Goal: Task Accomplishment & Management: Use online tool/utility

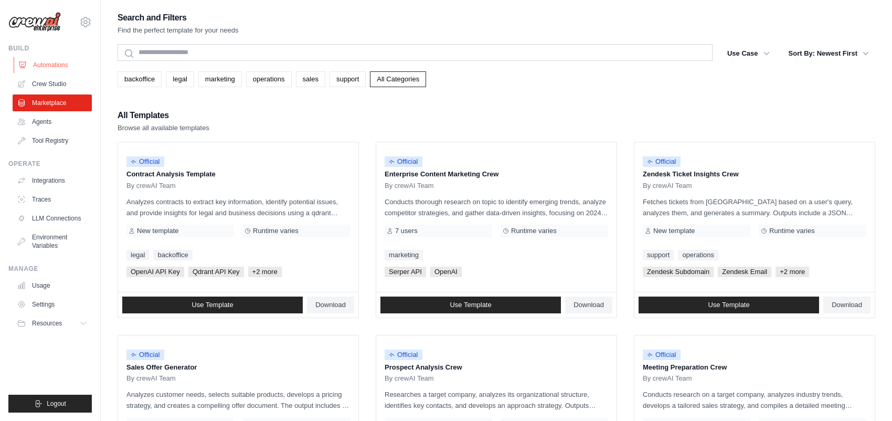
click at [48, 66] on link "Automations" at bounding box center [53, 65] width 79 height 17
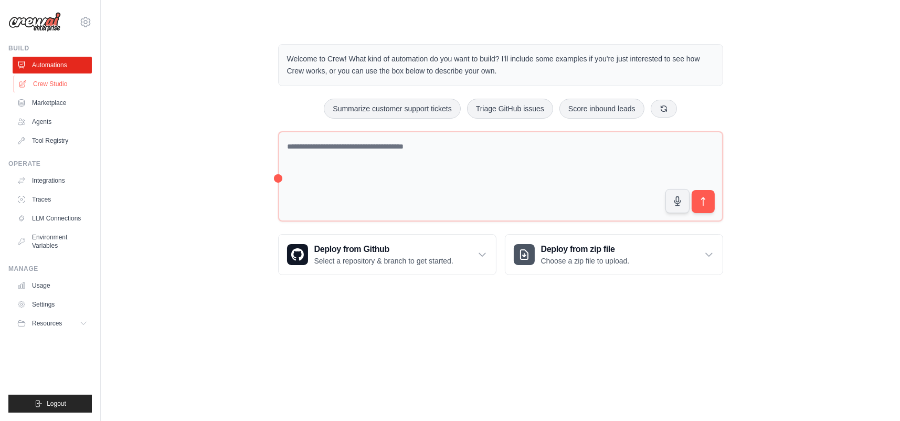
click at [55, 84] on link "Crew Studio" at bounding box center [53, 84] width 79 height 17
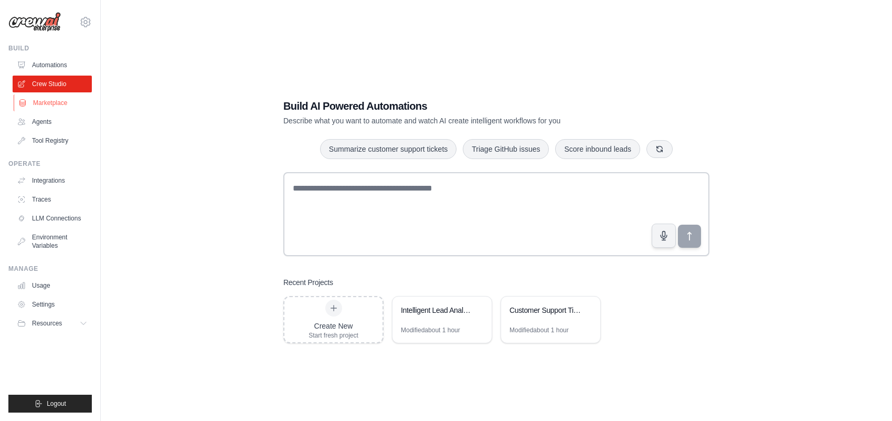
click at [55, 102] on link "Marketplace" at bounding box center [53, 102] width 79 height 17
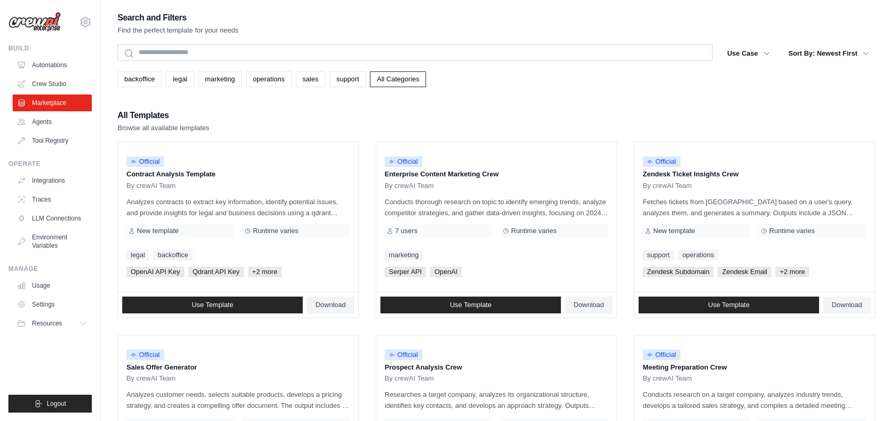
click at [44, 24] on img at bounding box center [34, 22] width 52 height 20
click at [57, 65] on link "Automations" at bounding box center [53, 65] width 79 height 17
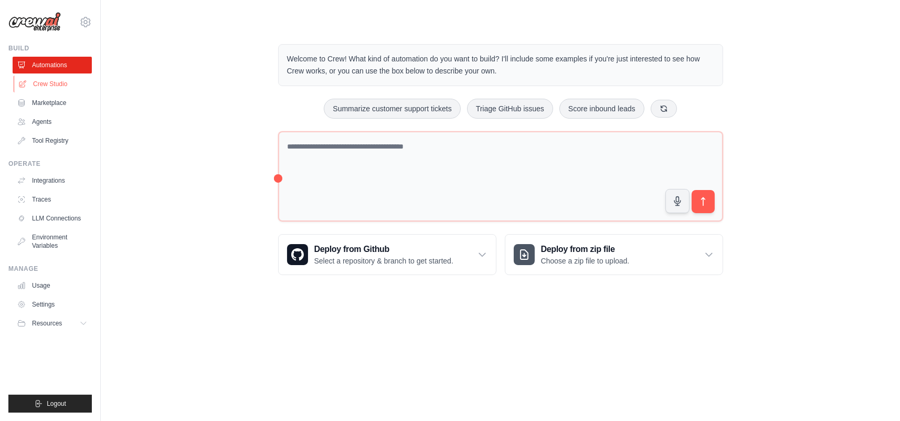
click at [43, 82] on link "Crew Studio" at bounding box center [53, 84] width 79 height 17
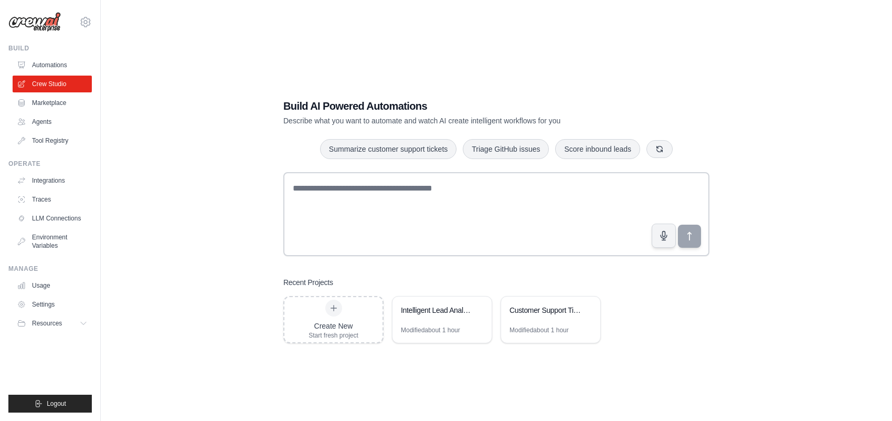
click at [829, 244] on div "Build AI Powered Automations Describe what you want to automate and watch AI cr…" at bounding box center [497, 220] width 758 height 421
click at [52, 182] on link "Integrations" at bounding box center [53, 180] width 79 height 17
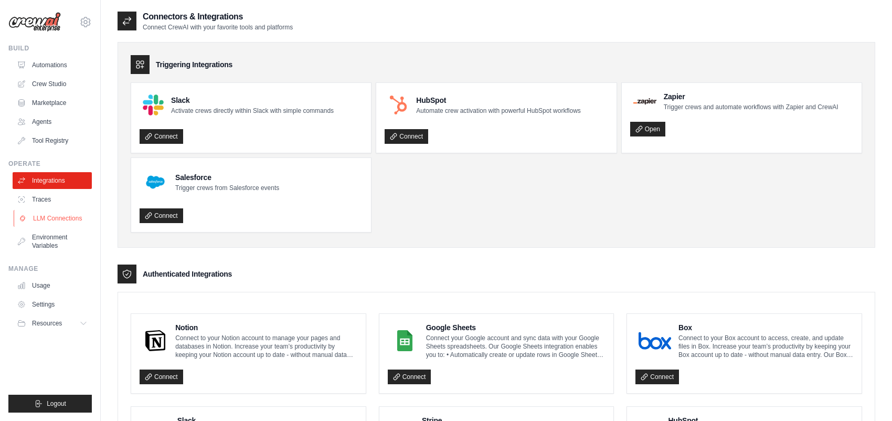
click at [56, 216] on link "LLM Connections" at bounding box center [53, 218] width 79 height 17
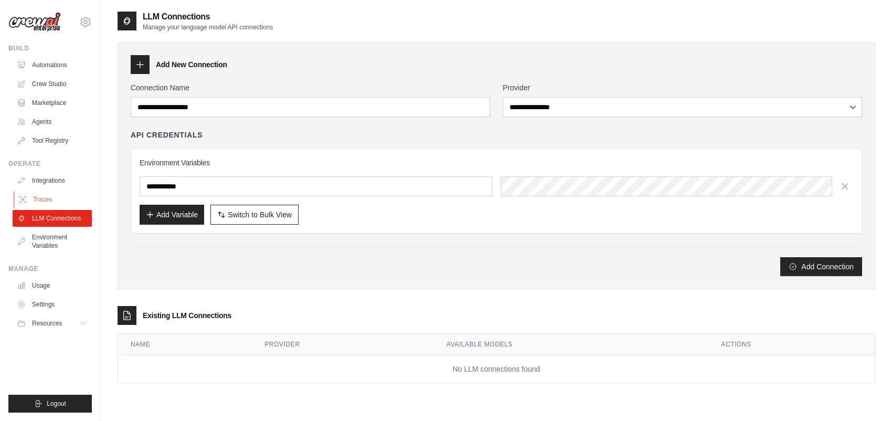
click at [55, 199] on link "Traces" at bounding box center [53, 199] width 79 height 17
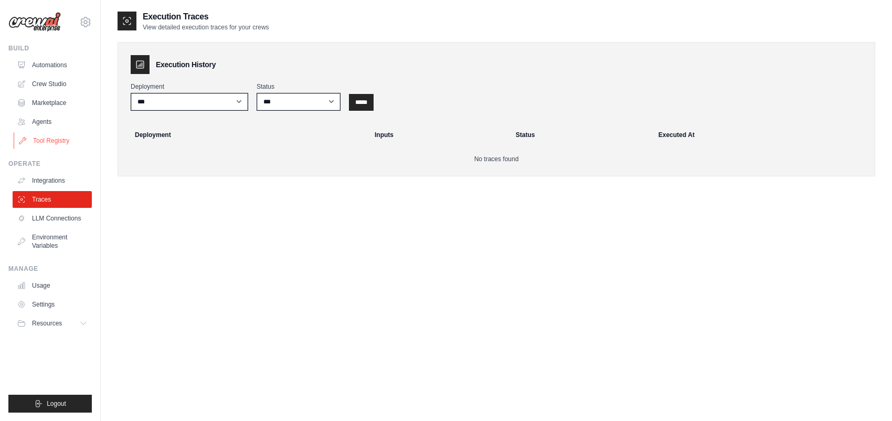
click at [52, 141] on link "Tool Registry" at bounding box center [53, 140] width 79 height 17
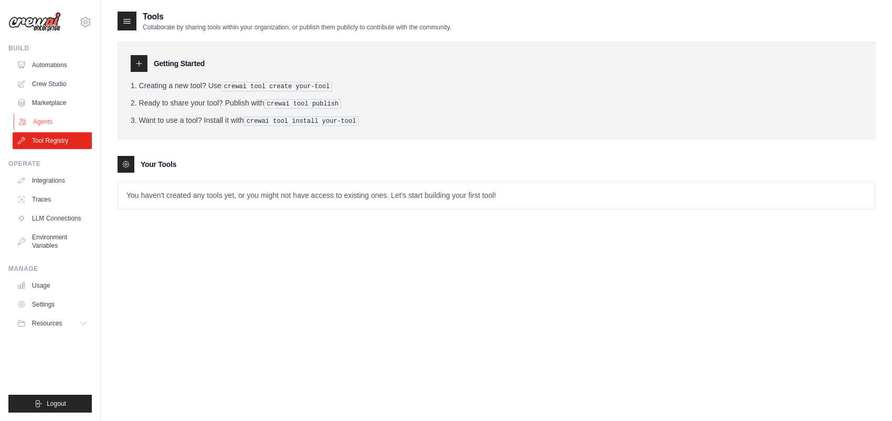
click at [51, 120] on link "Agents" at bounding box center [53, 121] width 79 height 17
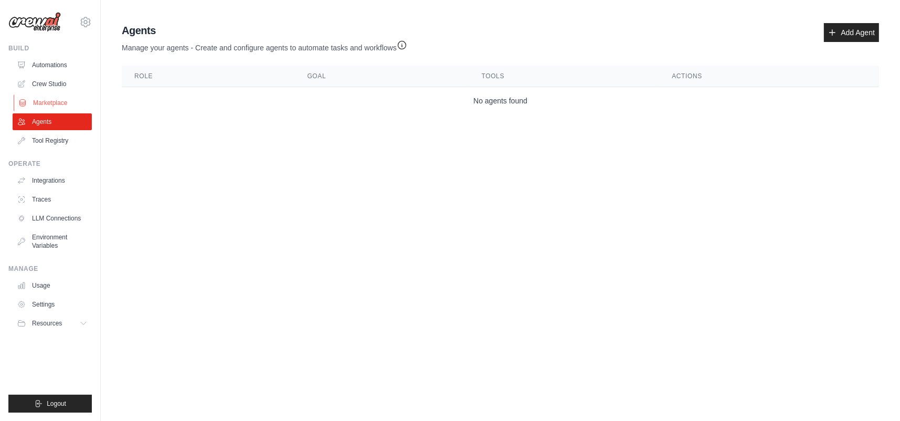
click at [60, 102] on link "Marketplace" at bounding box center [53, 102] width 79 height 17
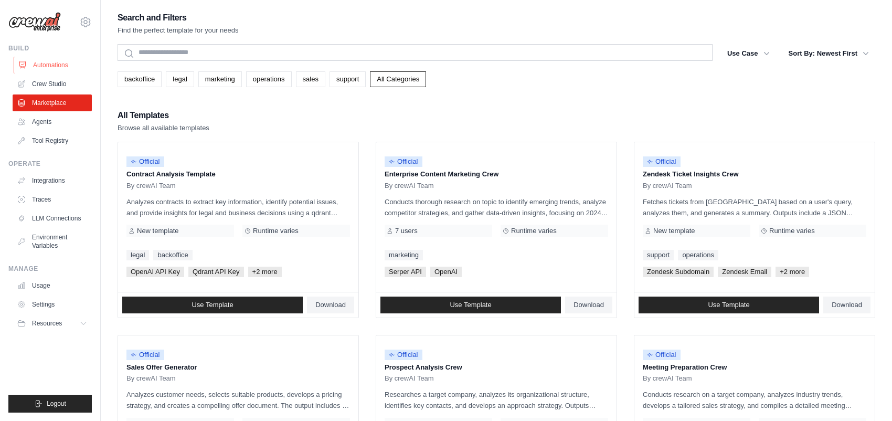
click at [48, 64] on link "Automations" at bounding box center [53, 65] width 79 height 17
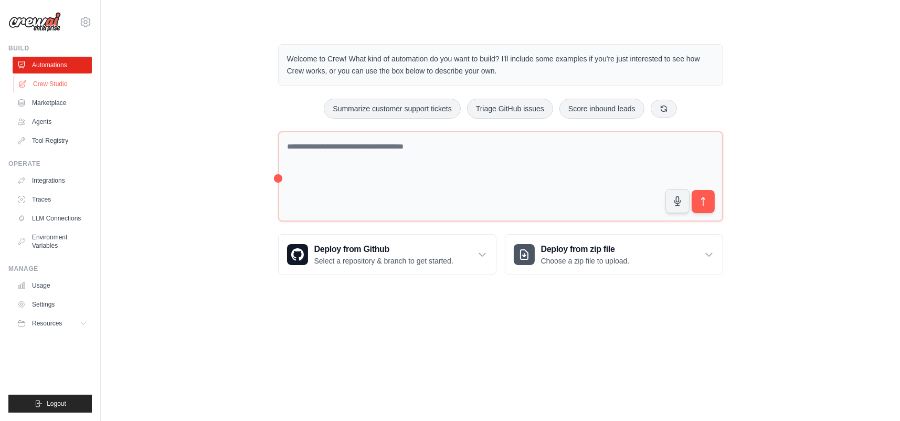
click at [53, 86] on link "Crew Studio" at bounding box center [53, 84] width 79 height 17
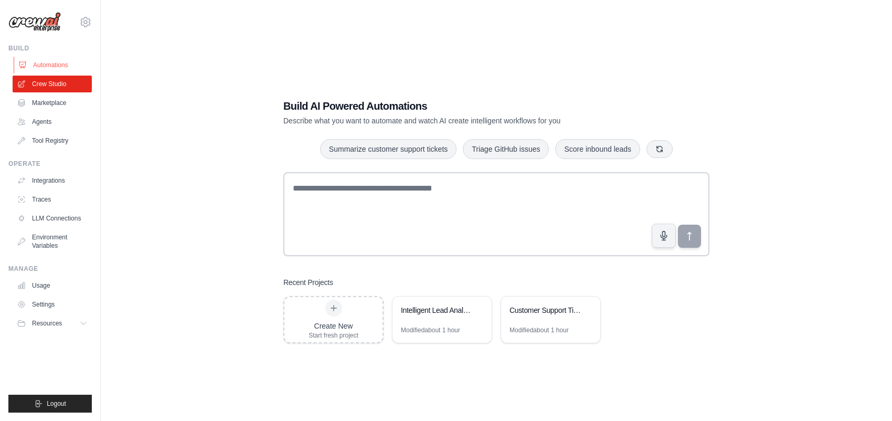
click at [60, 67] on link "Automations" at bounding box center [53, 65] width 79 height 17
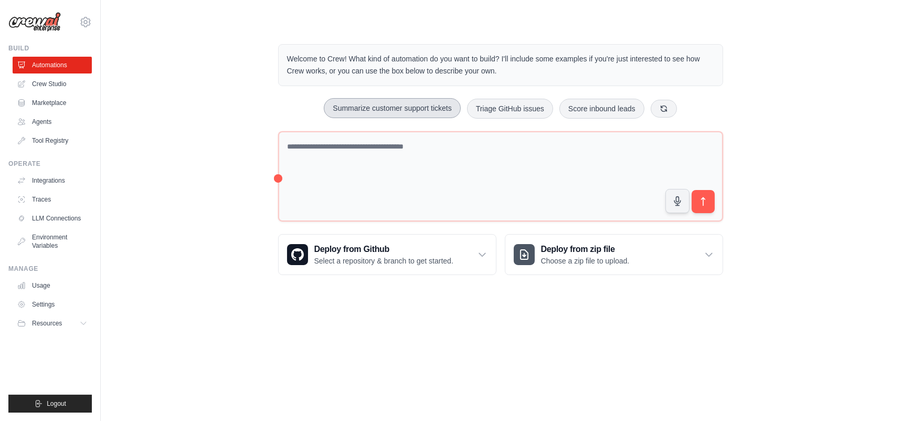
click at [381, 103] on button "Summarize customer support tickets" at bounding box center [392, 108] width 136 height 20
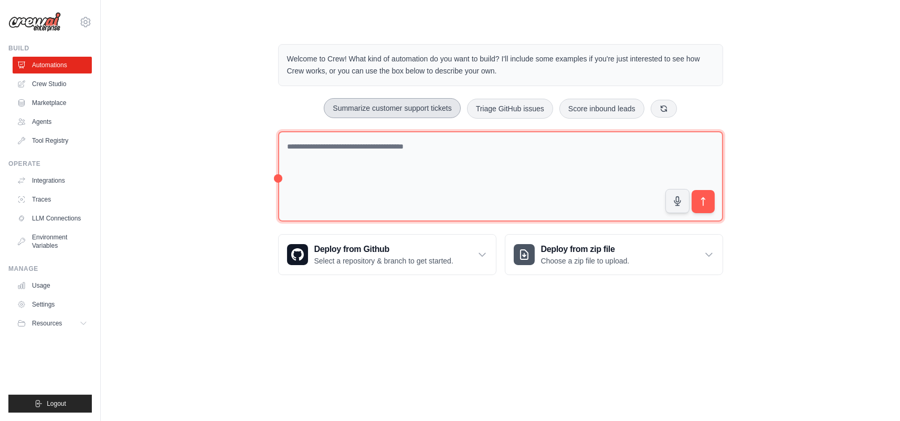
type textarea "**********"
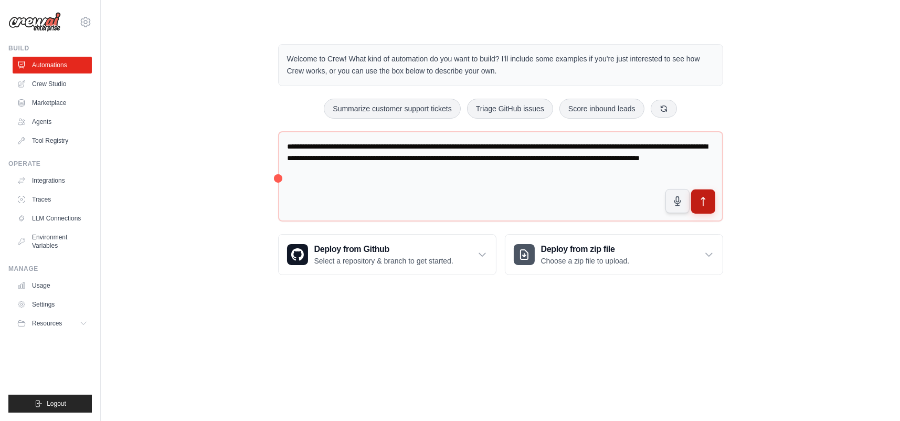
click at [699, 198] on icon "submit" at bounding box center [703, 201] width 11 height 11
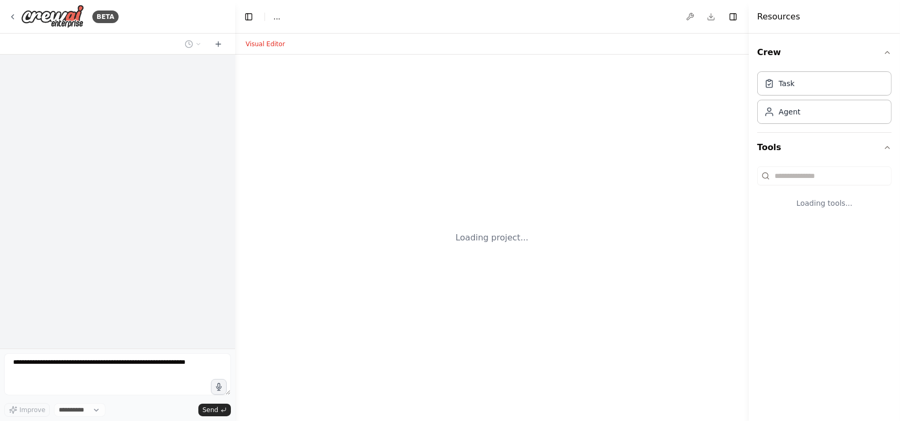
select select "****"
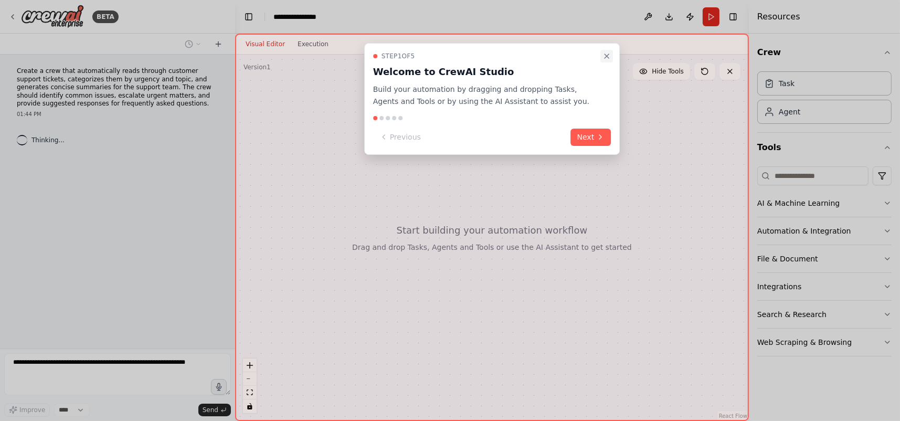
click at [607, 55] on icon "Close walkthrough" at bounding box center [607, 56] width 8 height 8
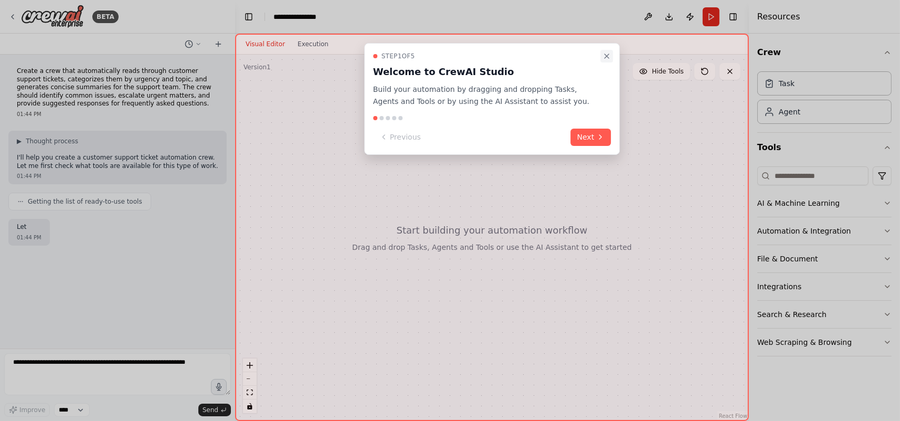
click at [606, 56] on icon "Close walkthrough" at bounding box center [607, 56] width 4 height 4
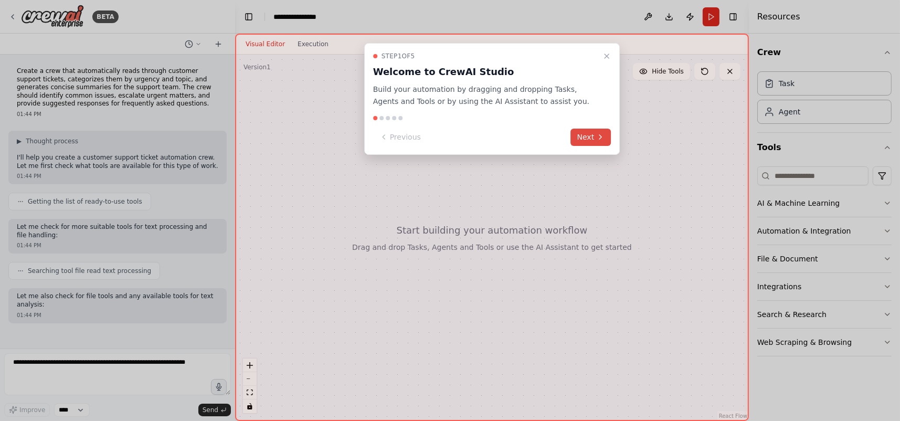
click at [593, 136] on button "Next" at bounding box center [591, 137] width 40 height 17
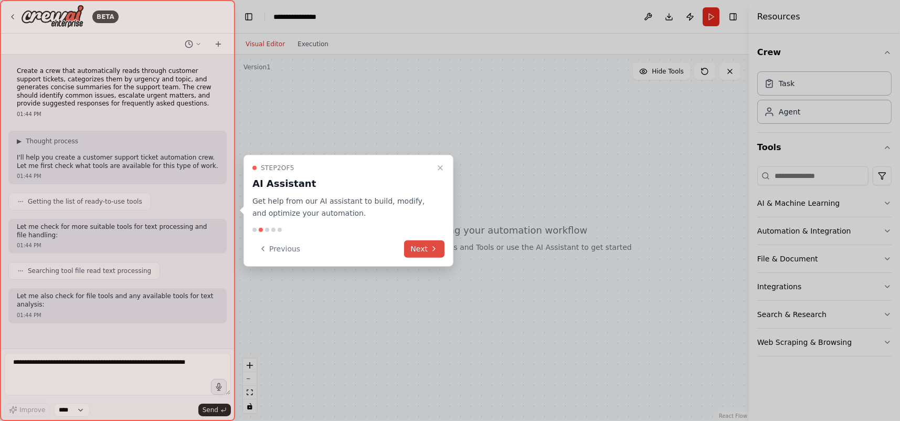
click at [429, 250] on button "Next" at bounding box center [424, 248] width 40 height 17
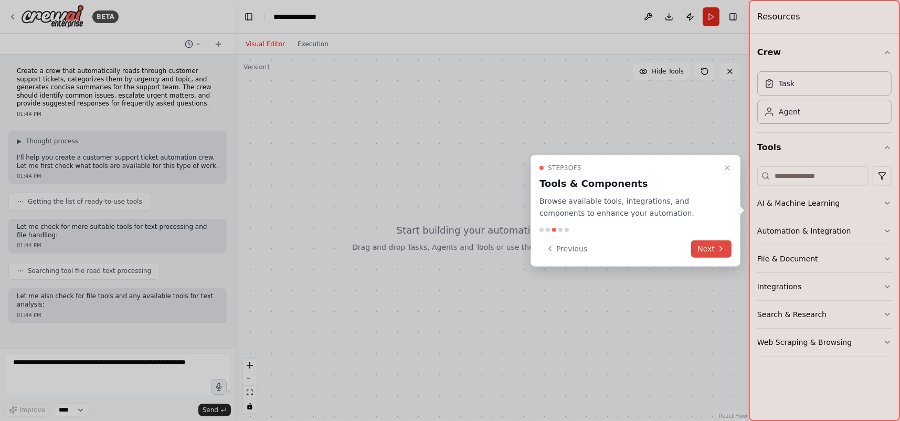
click at [709, 249] on button "Next" at bounding box center [711, 248] width 40 height 17
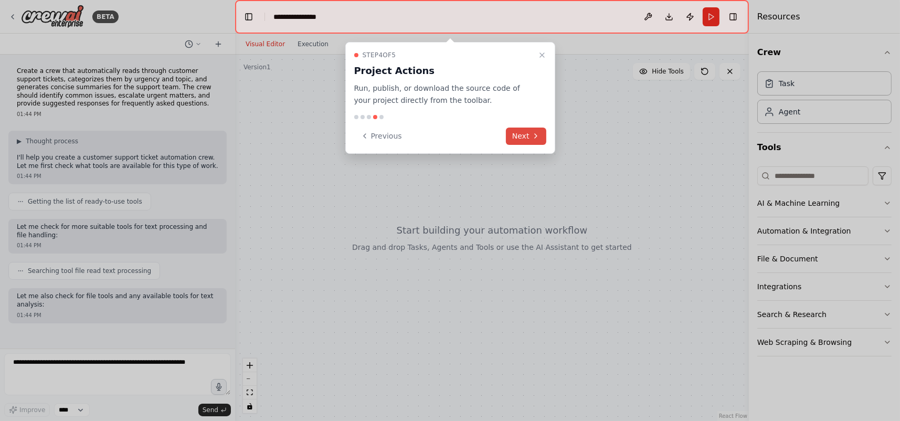
click at [527, 135] on button "Next" at bounding box center [526, 136] width 40 height 17
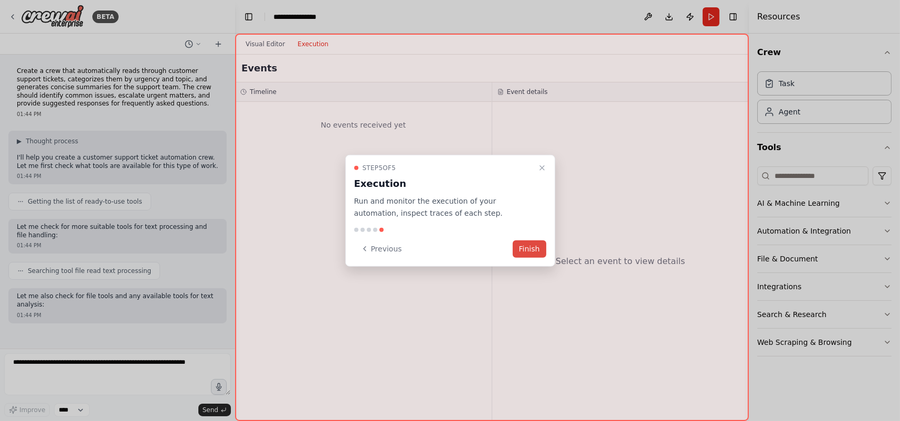
click at [539, 245] on button "Finish" at bounding box center [530, 248] width 34 height 17
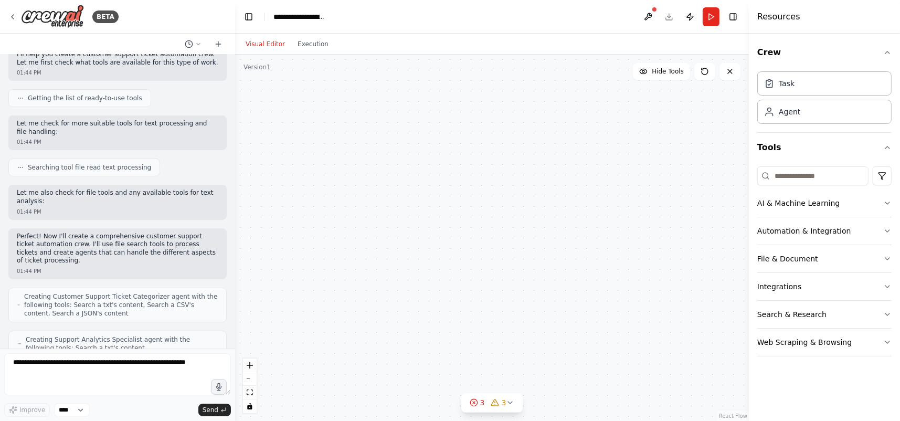
scroll to position [524, 0]
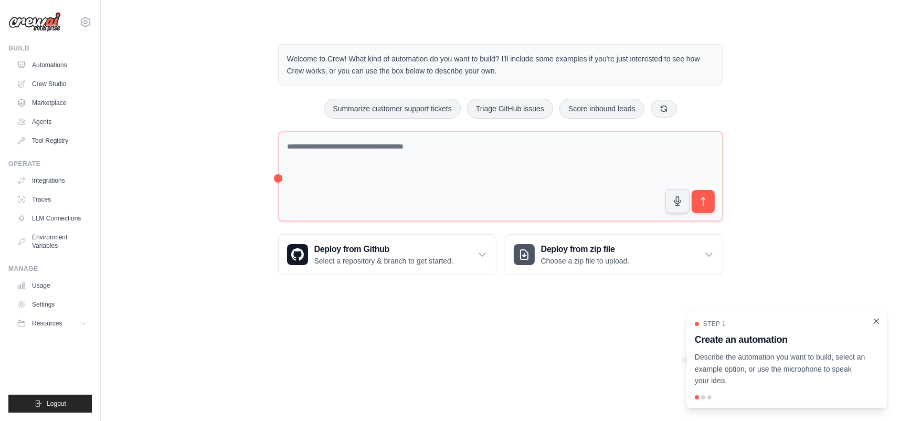
click at [874, 322] on icon "Close walkthrough" at bounding box center [876, 321] width 9 height 9
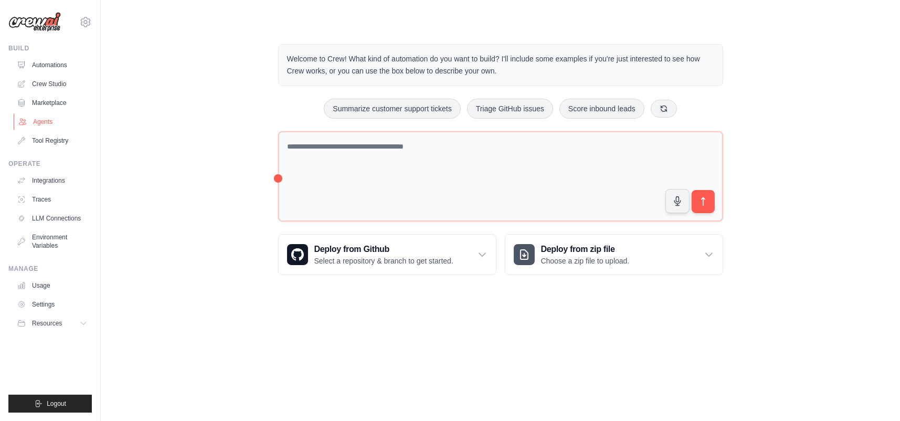
click at [39, 119] on link "Agents" at bounding box center [53, 121] width 79 height 17
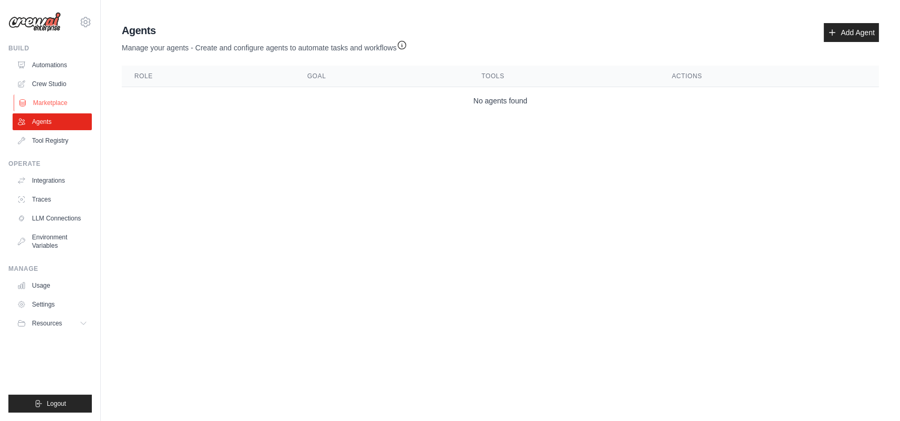
click at [47, 106] on link "Marketplace" at bounding box center [53, 102] width 79 height 17
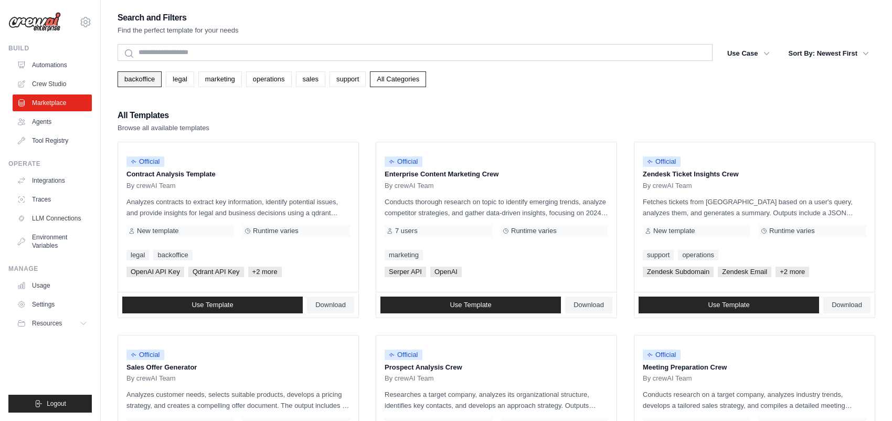
click at [138, 78] on link "backoffice" at bounding box center [140, 79] width 44 height 16
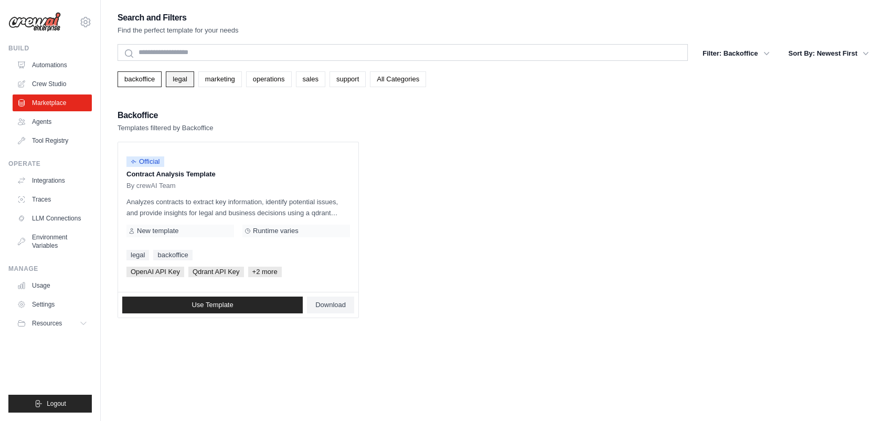
click at [175, 74] on link "legal" at bounding box center [180, 79] width 28 height 16
click at [229, 79] on link "marketing" at bounding box center [220, 79] width 44 height 16
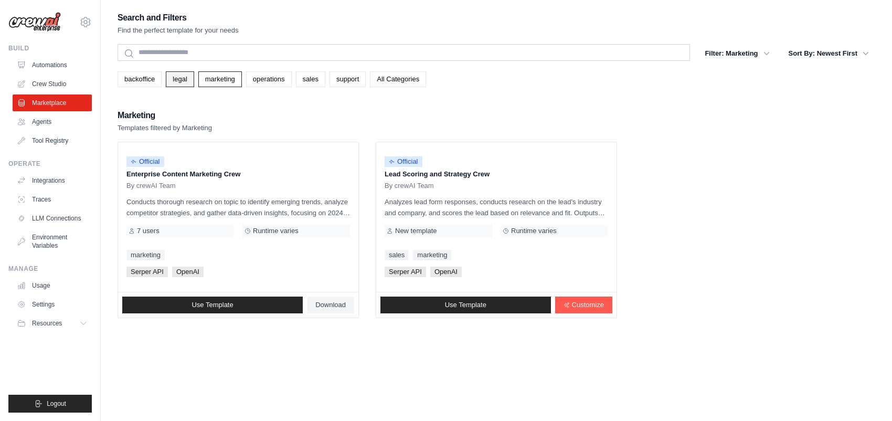
click at [188, 78] on link "legal" at bounding box center [180, 79] width 28 height 16
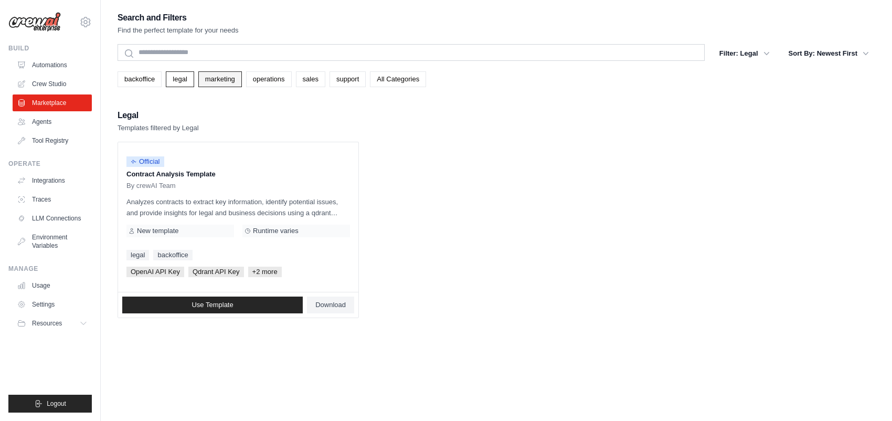
click at [210, 75] on link "marketing" at bounding box center [220, 79] width 44 height 16
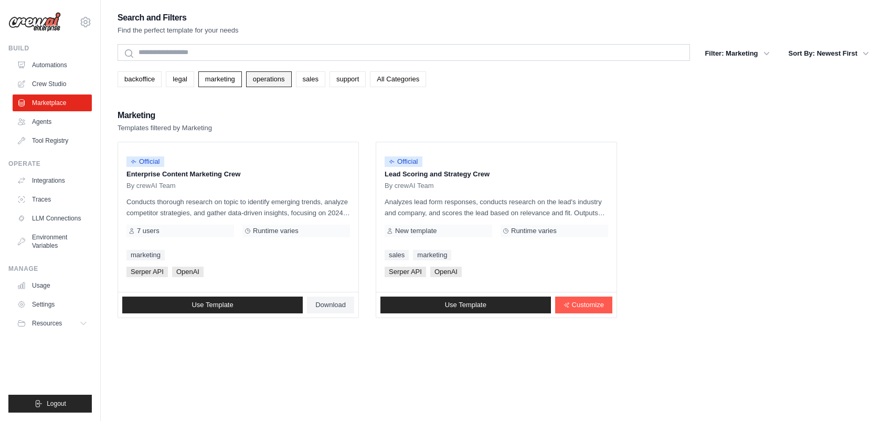
click at [260, 79] on link "operations" at bounding box center [269, 79] width 46 height 16
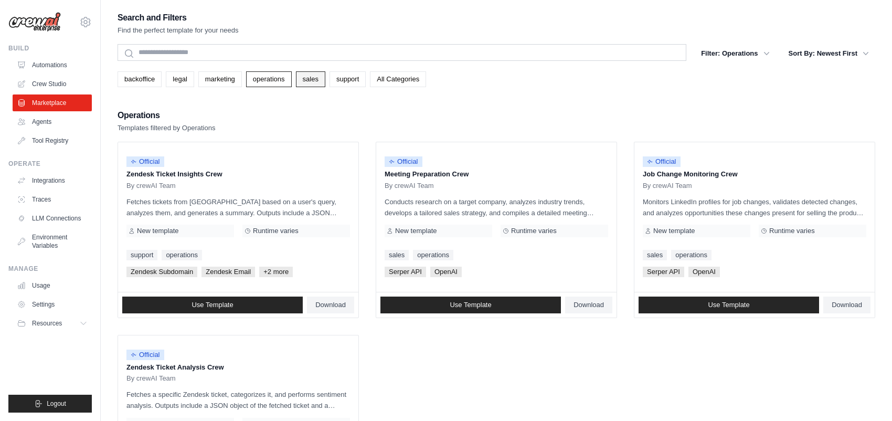
click at [307, 78] on link "sales" at bounding box center [310, 79] width 29 height 16
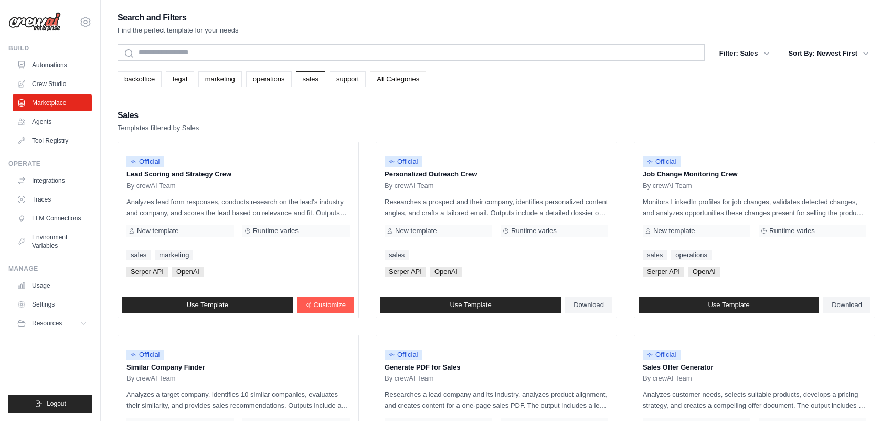
click at [399, 76] on link "All Categories" at bounding box center [398, 79] width 56 height 16
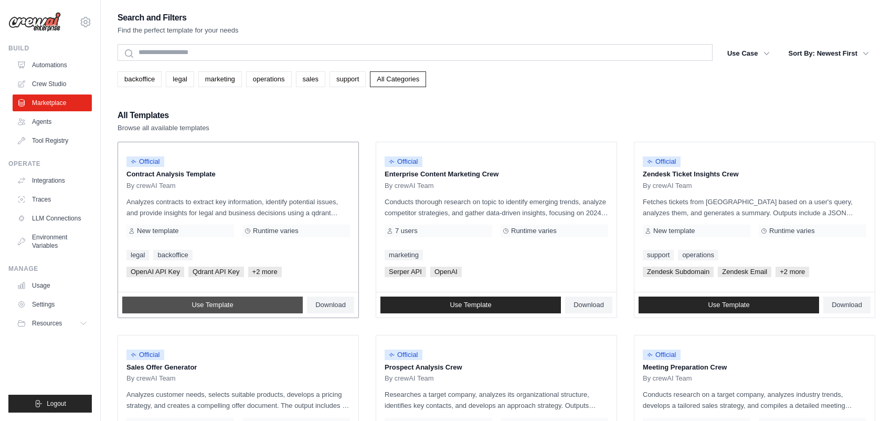
click at [213, 301] on span "Use Template" at bounding box center [212, 305] width 41 height 8
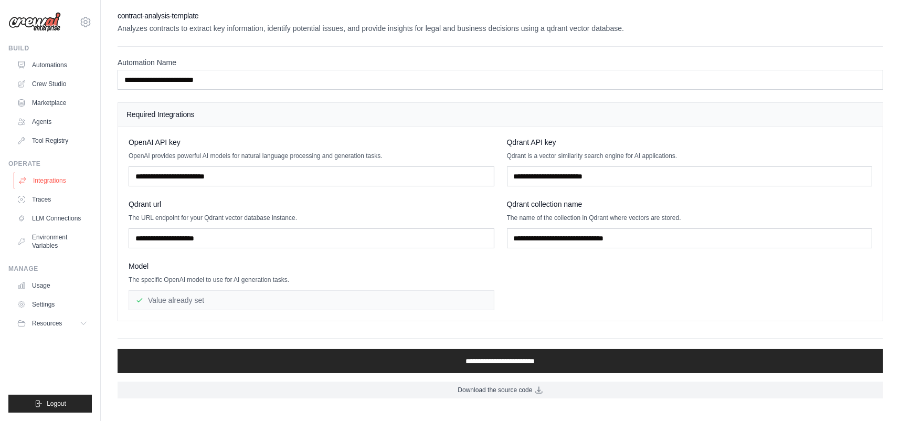
click at [49, 180] on link "Integrations" at bounding box center [53, 180] width 79 height 17
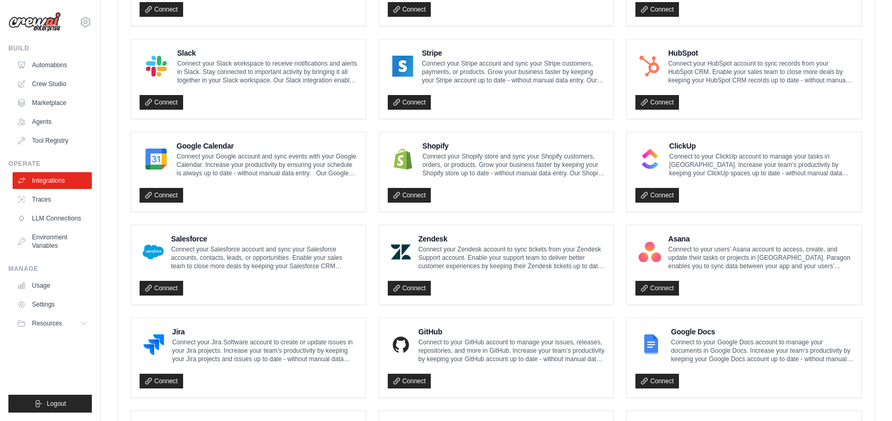
scroll to position [562, 0]
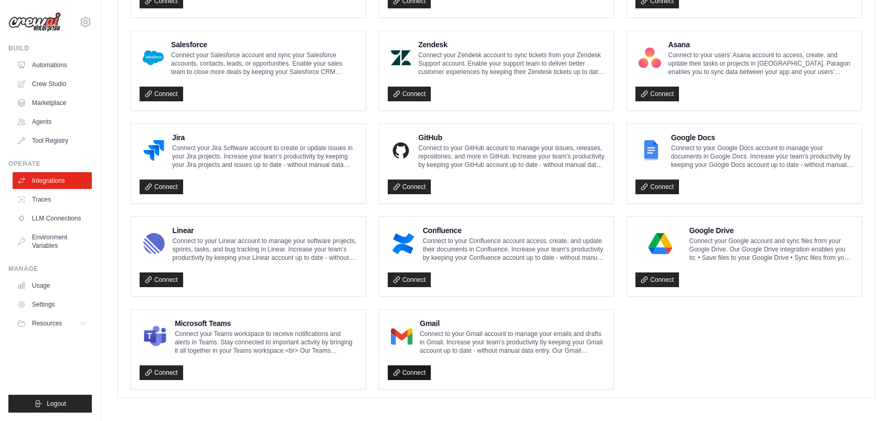
click at [407, 365] on link "Connect" at bounding box center [410, 372] width 44 height 15
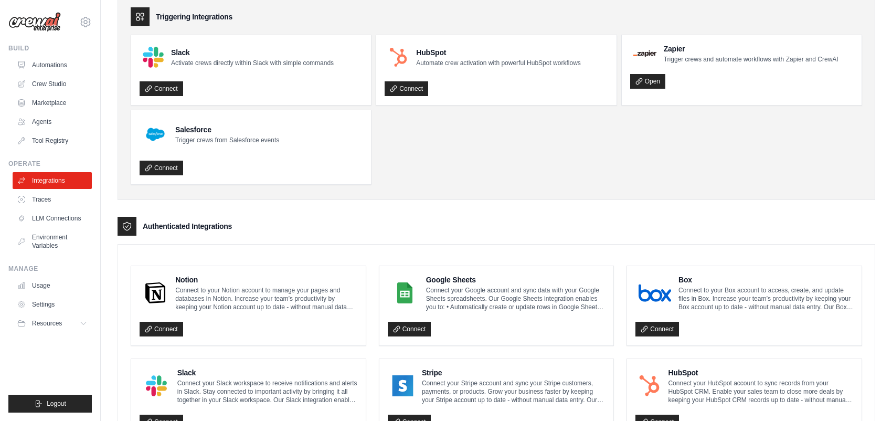
scroll to position [0, 0]
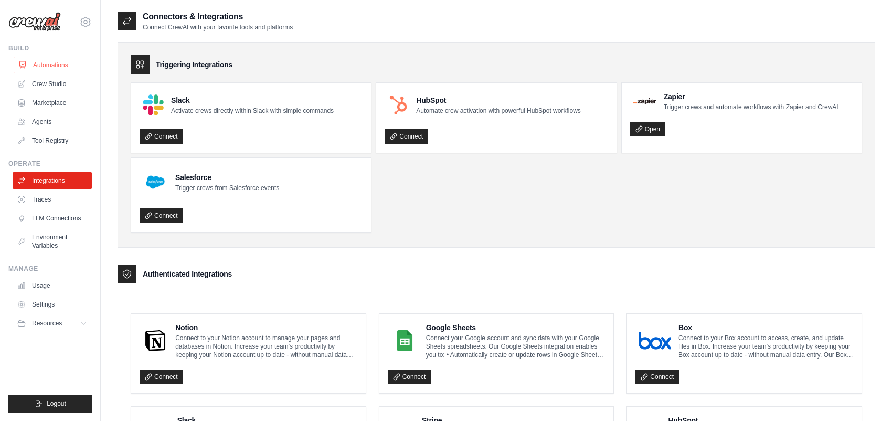
click at [54, 62] on link "Automations" at bounding box center [53, 65] width 79 height 17
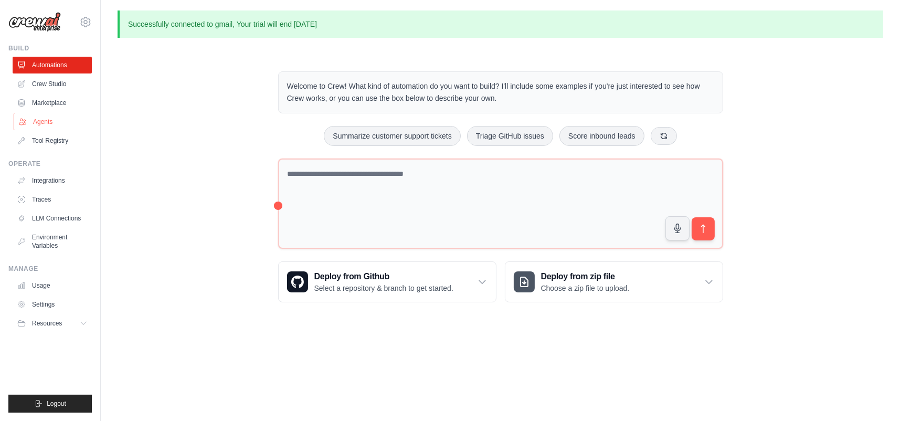
click at [45, 119] on link "Agents" at bounding box center [53, 121] width 79 height 17
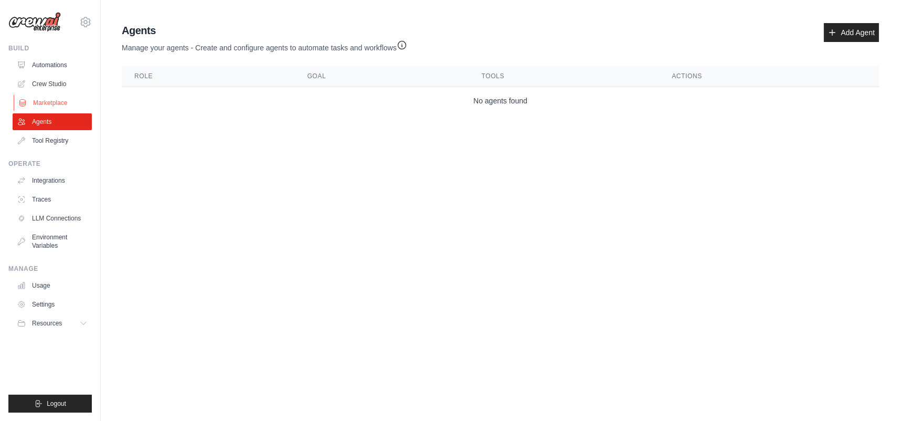
click at [58, 98] on link "Marketplace" at bounding box center [53, 102] width 79 height 17
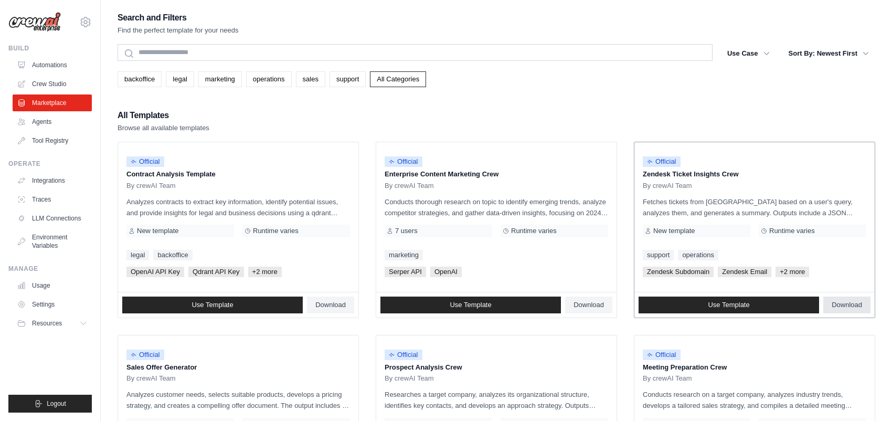
click at [851, 306] on span "Download" at bounding box center [847, 305] width 30 height 8
click at [764, 55] on icon "button" at bounding box center [767, 53] width 10 height 10
click at [763, 52] on icon "button" at bounding box center [767, 53] width 10 height 10
click at [837, 52] on button "Sort By: Newest First" at bounding box center [829, 53] width 93 height 19
click at [49, 65] on link "Automations" at bounding box center [53, 65] width 79 height 17
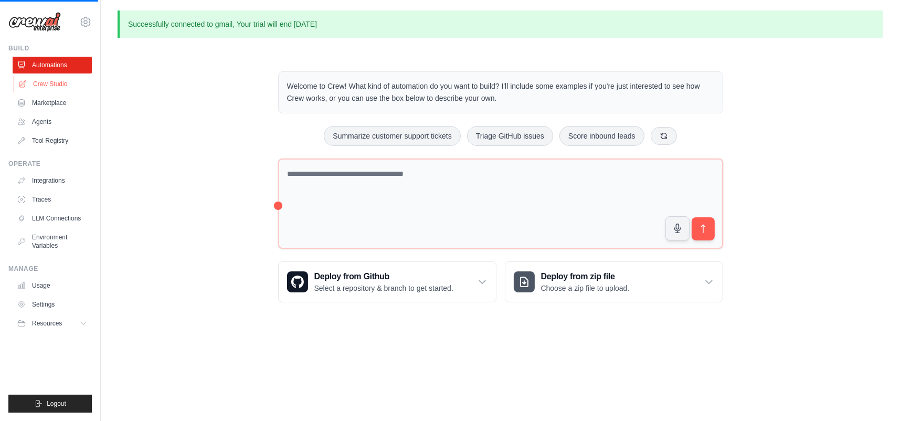
click at [55, 86] on link "Crew Studio" at bounding box center [53, 84] width 79 height 17
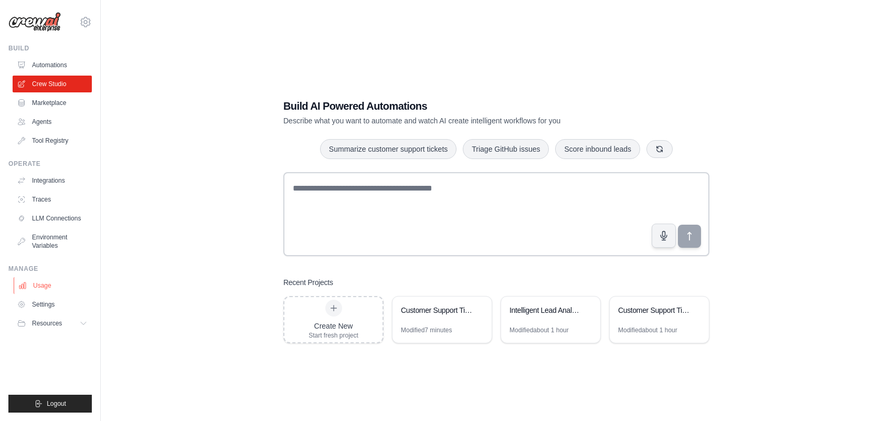
click at [46, 283] on link "Usage" at bounding box center [53, 285] width 79 height 17
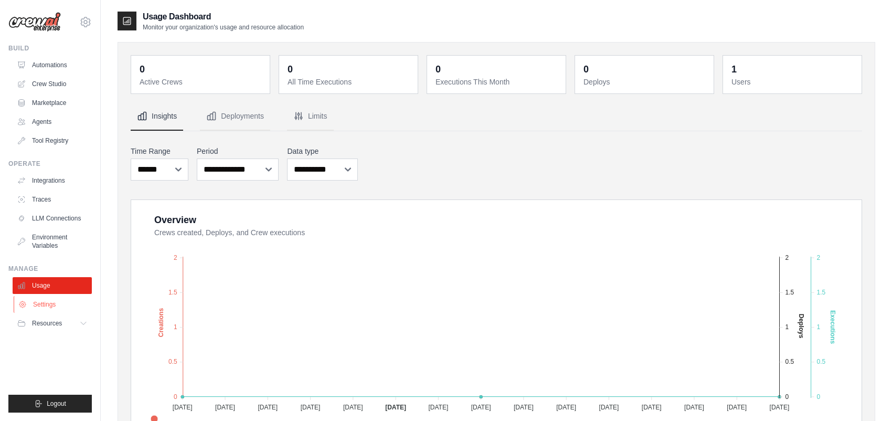
click at [53, 301] on link "Settings" at bounding box center [53, 304] width 79 height 17
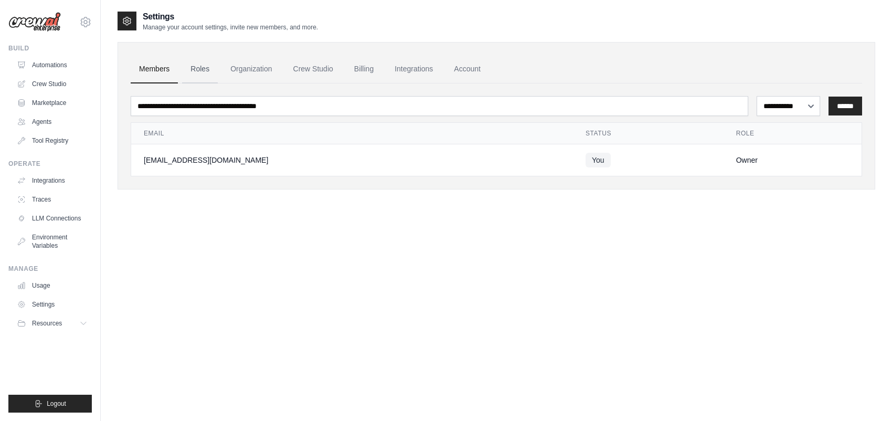
click at [201, 66] on link "Roles" at bounding box center [200, 69] width 36 height 28
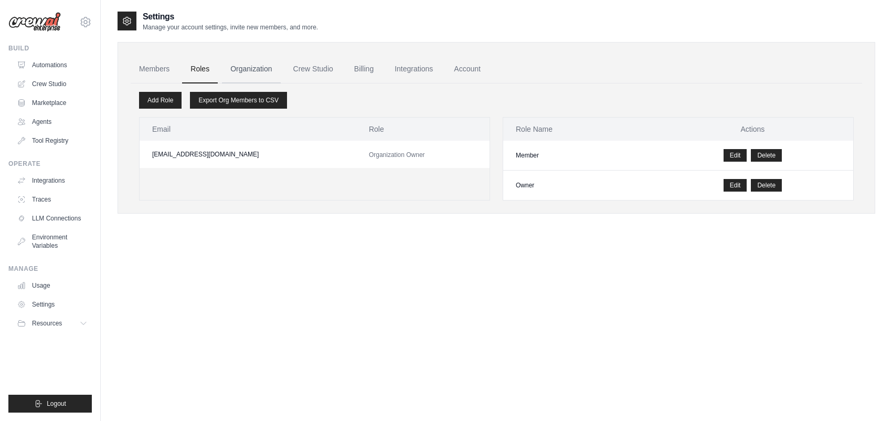
click at [259, 68] on link "Organization" at bounding box center [251, 69] width 58 height 28
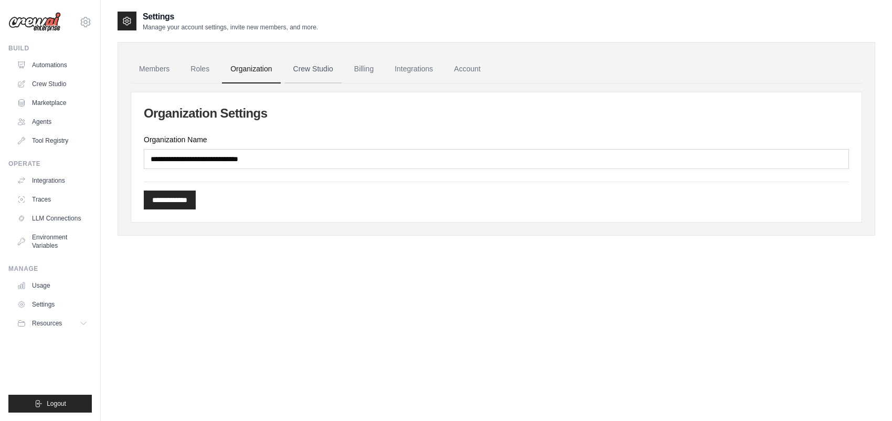
click at [319, 68] on link "Crew Studio" at bounding box center [313, 69] width 57 height 28
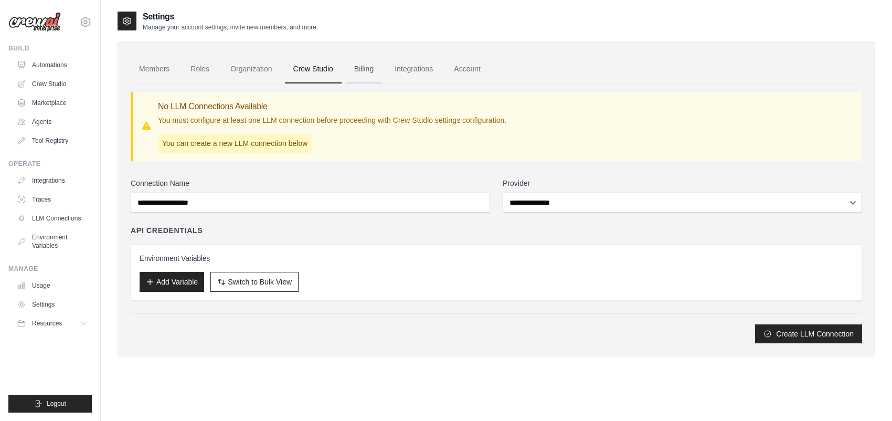
click at [367, 67] on link "Billing" at bounding box center [364, 69] width 36 height 28
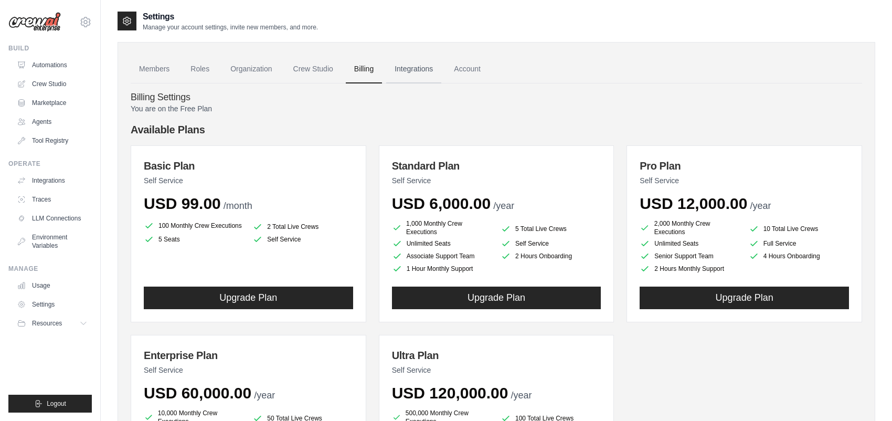
click at [425, 68] on link "Integrations" at bounding box center [413, 69] width 55 height 28
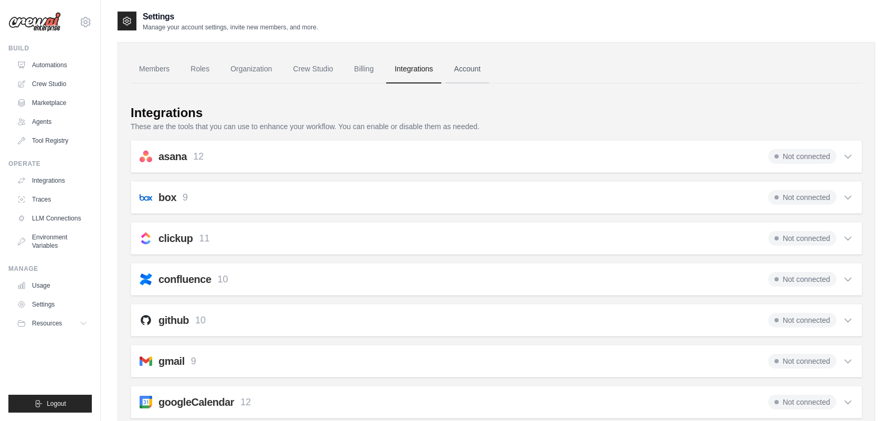
click at [466, 69] on link "Account" at bounding box center [468, 69] width 44 height 28
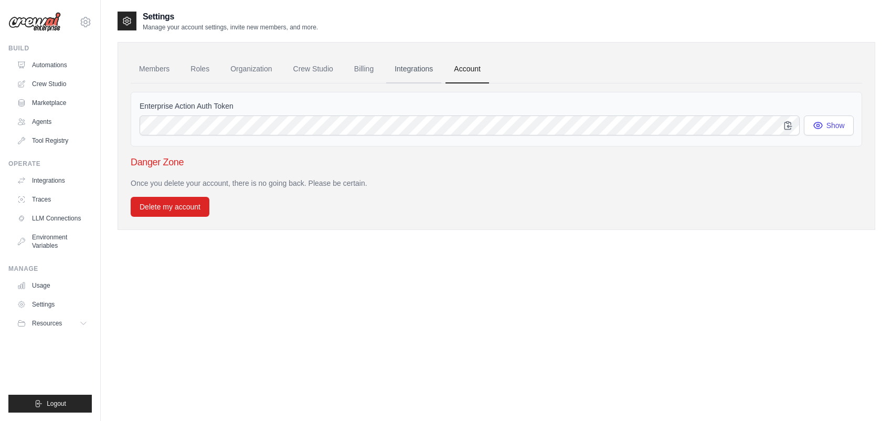
click at [407, 68] on link "Integrations" at bounding box center [413, 69] width 55 height 28
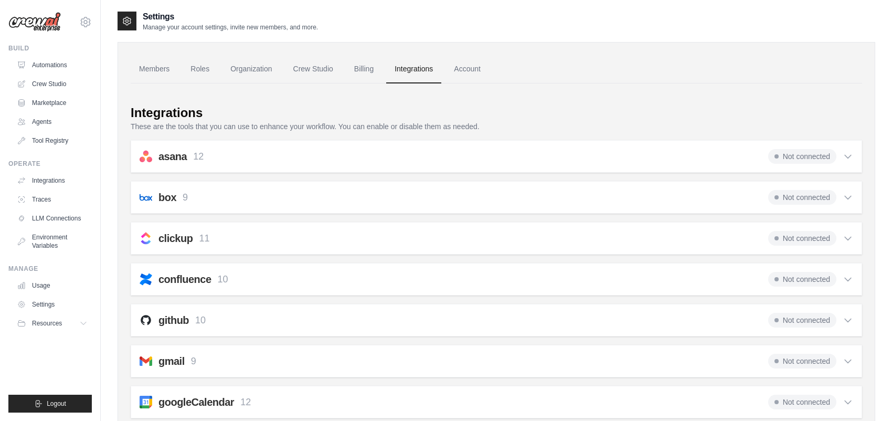
click at [834, 362] on span "Not connected" at bounding box center [803, 361] width 68 height 15
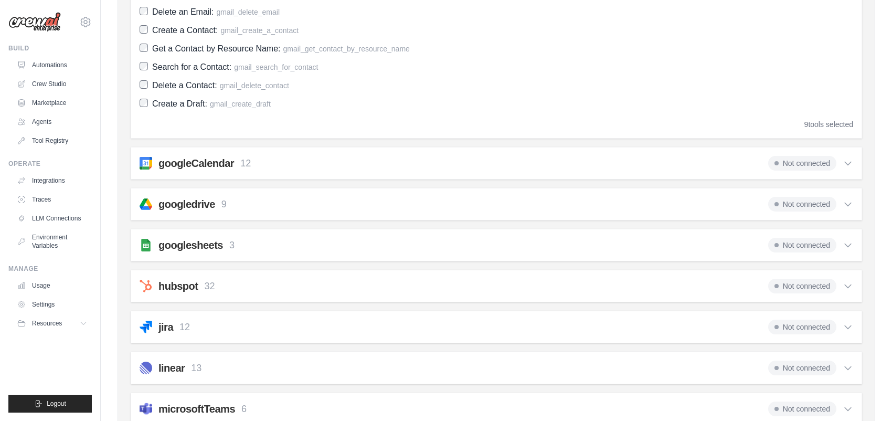
scroll to position [472, 0]
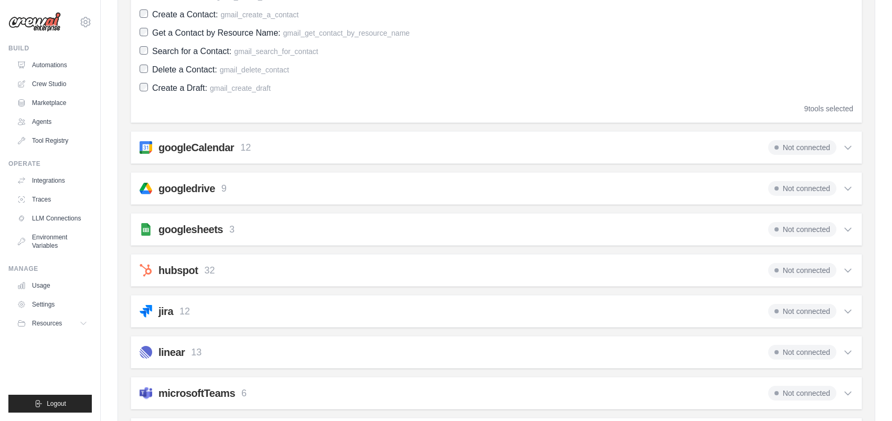
click at [381, 138] on div "googleCalendar 12 Not connected Select all Create an Event: google_calendar_cre…" at bounding box center [497, 147] width 732 height 33
click at [847, 148] on icon at bounding box center [848, 147] width 10 height 10
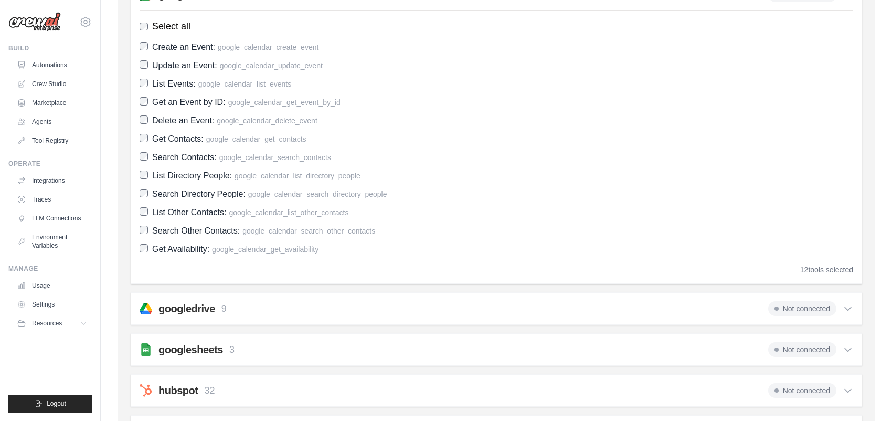
scroll to position [525, 0]
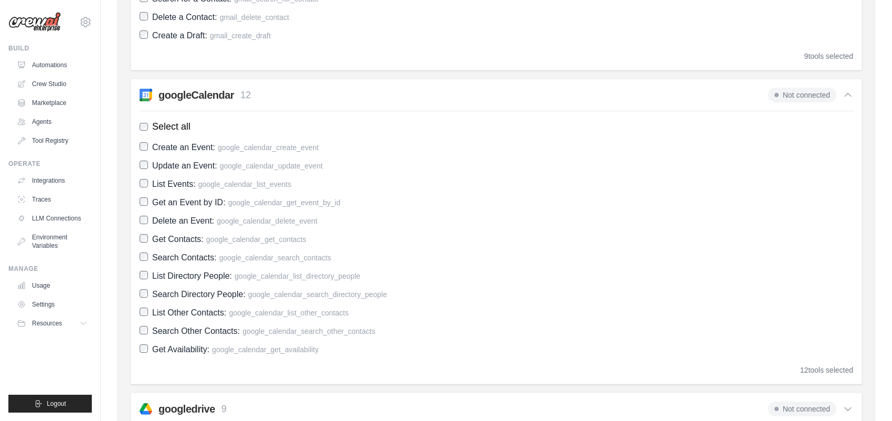
click at [846, 90] on icon at bounding box center [848, 95] width 10 height 10
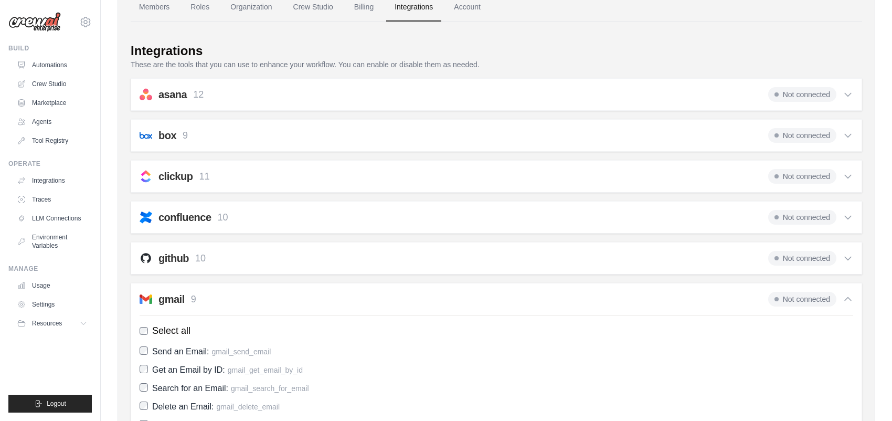
scroll to position [0, 0]
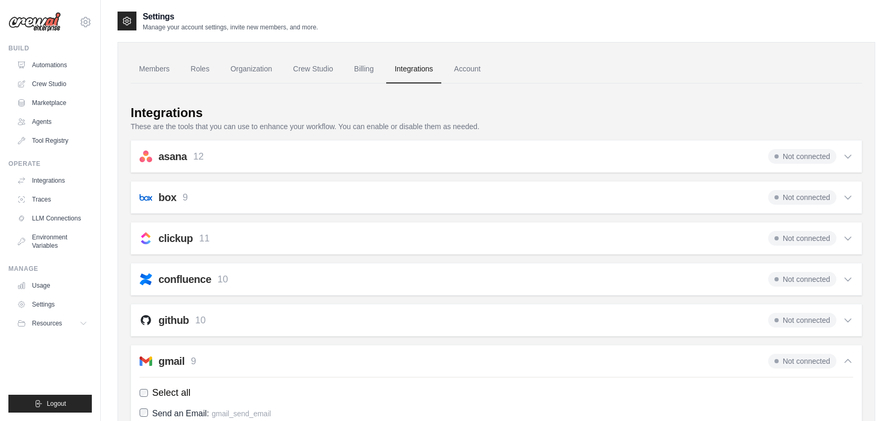
click at [40, 22] on img at bounding box center [34, 22] width 52 height 20
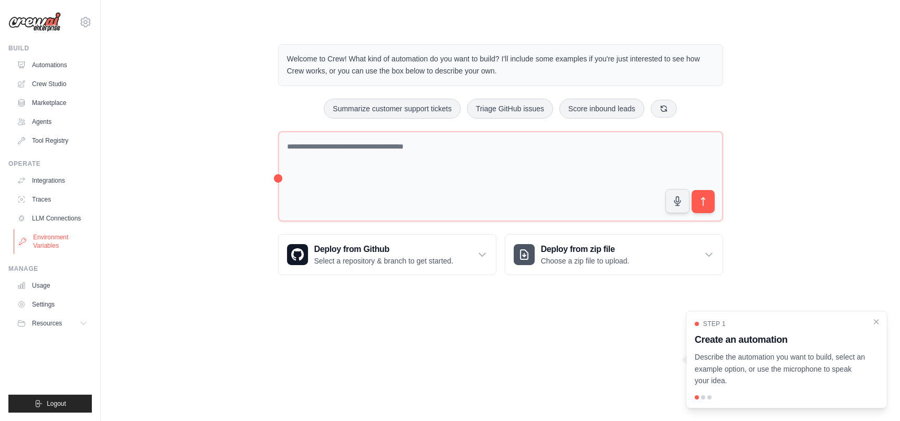
click at [53, 238] on link "Environment Variables" at bounding box center [53, 241] width 79 height 25
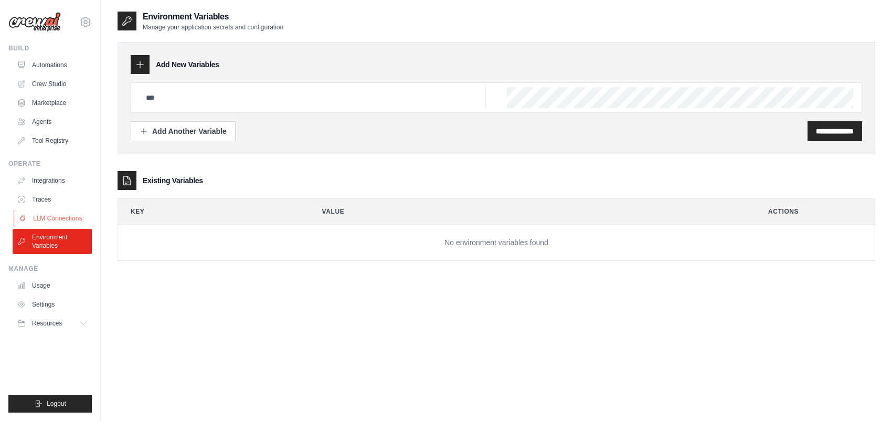
click at [59, 213] on link "LLM Connections" at bounding box center [53, 218] width 79 height 17
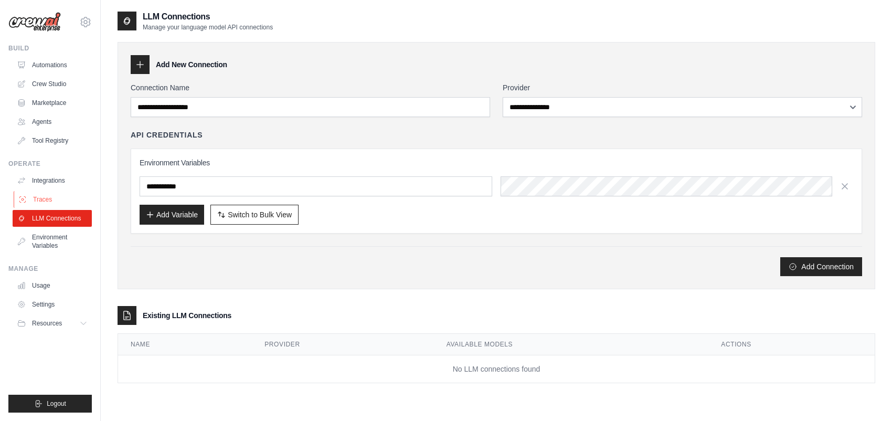
click at [53, 198] on link "Traces" at bounding box center [53, 199] width 79 height 17
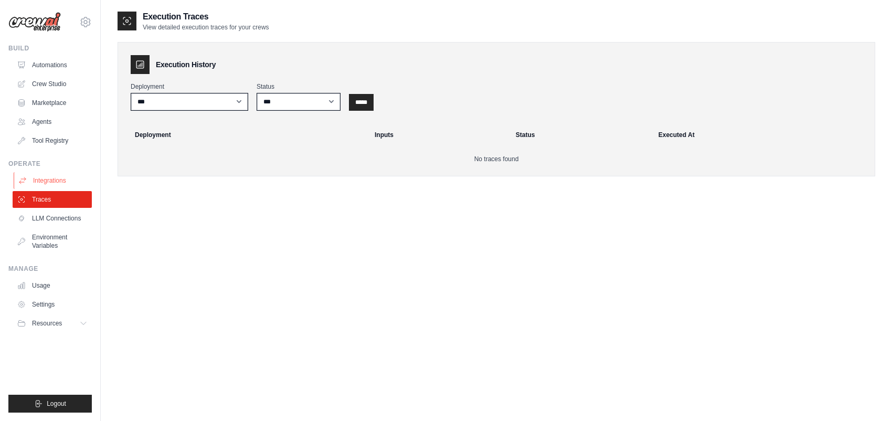
click at [54, 177] on link "Integrations" at bounding box center [53, 180] width 79 height 17
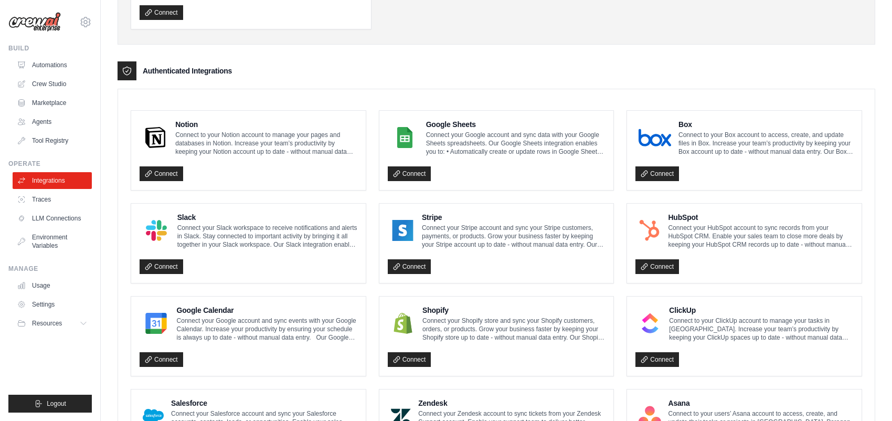
scroll to position [262, 0]
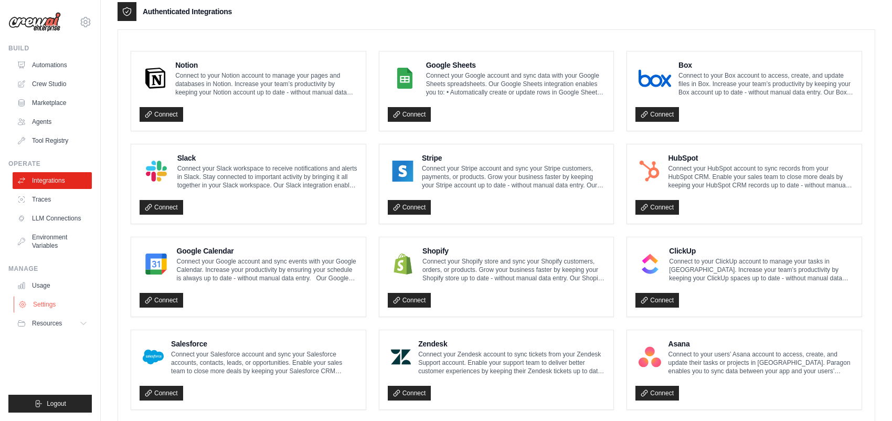
click at [51, 300] on link "Settings" at bounding box center [53, 304] width 79 height 17
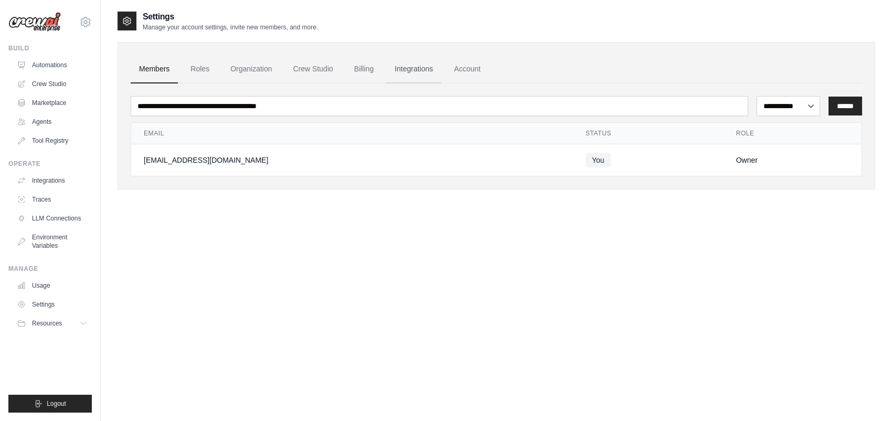
click at [409, 70] on link "Integrations" at bounding box center [413, 69] width 55 height 28
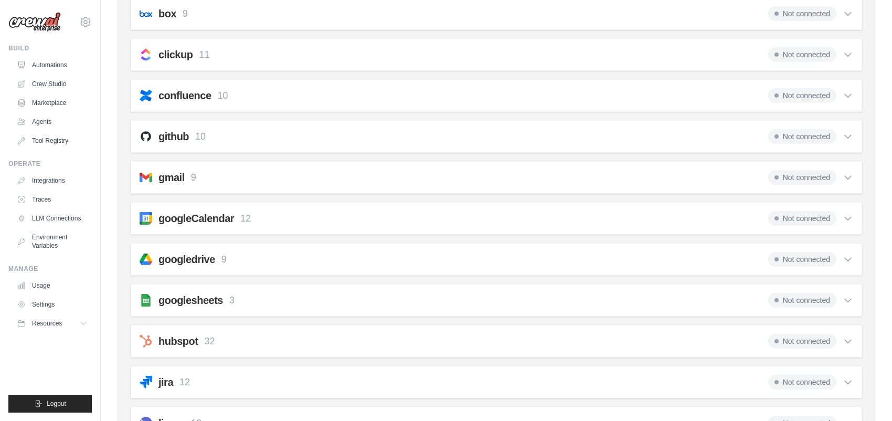
scroll to position [210, 0]
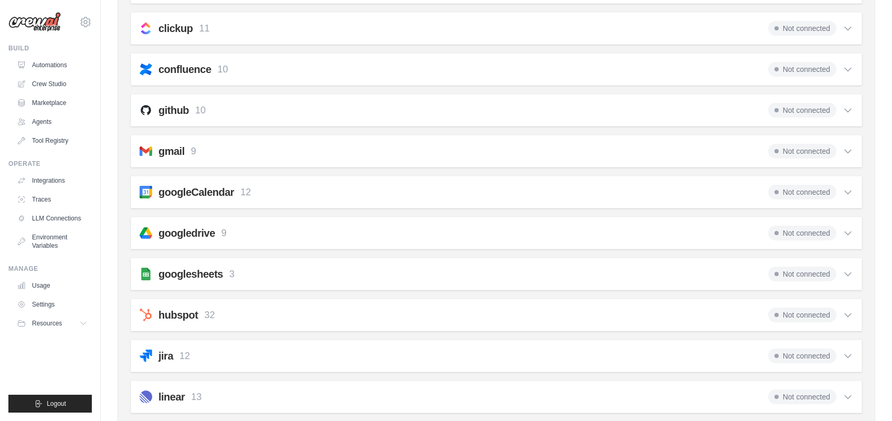
click at [848, 150] on icon at bounding box center [848, 151] width 10 height 10
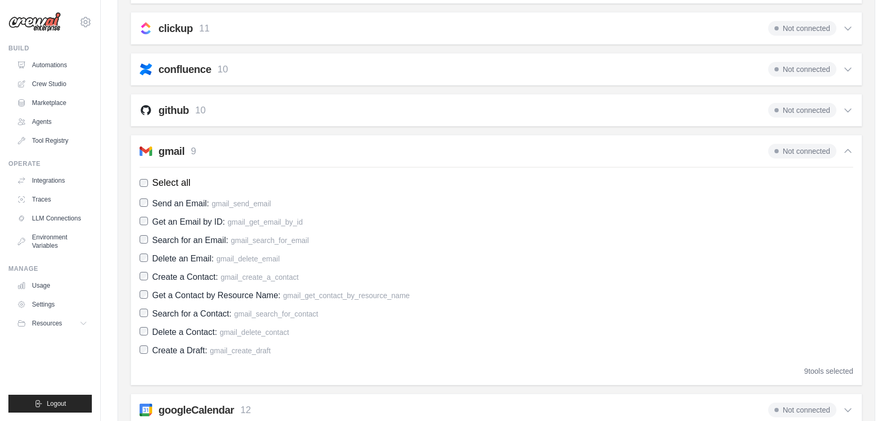
click at [821, 148] on span "Not connected" at bounding box center [803, 151] width 68 height 15
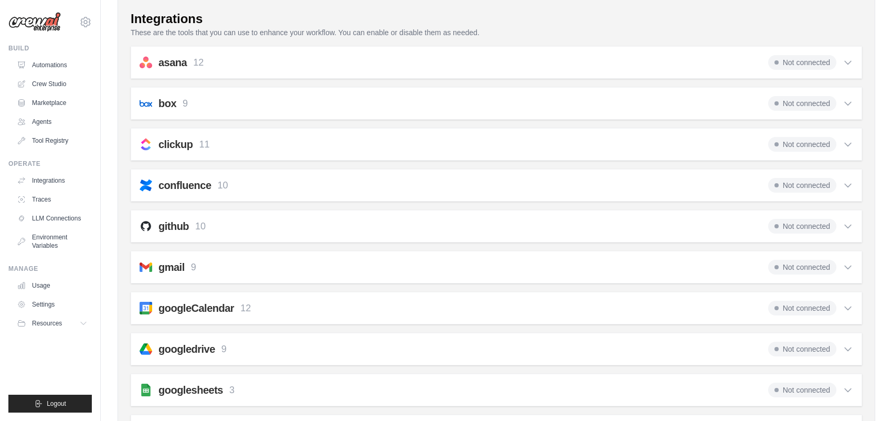
scroll to position [0, 0]
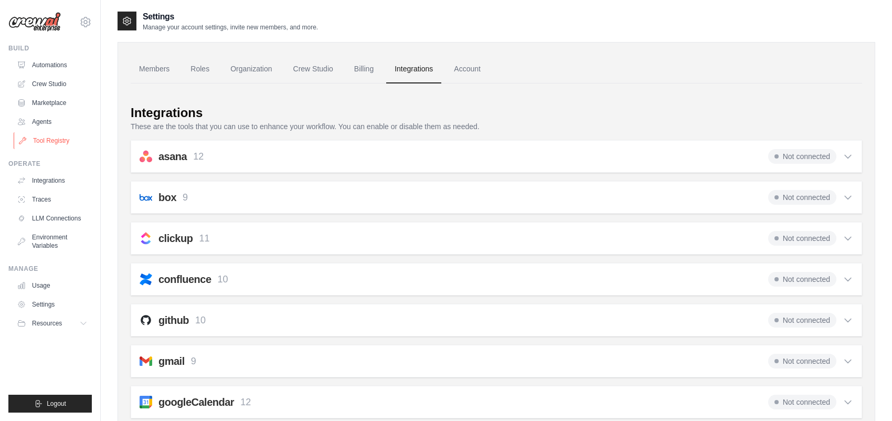
click at [55, 138] on link "Tool Registry" at bounding box center [53, 140] width 79 height 17
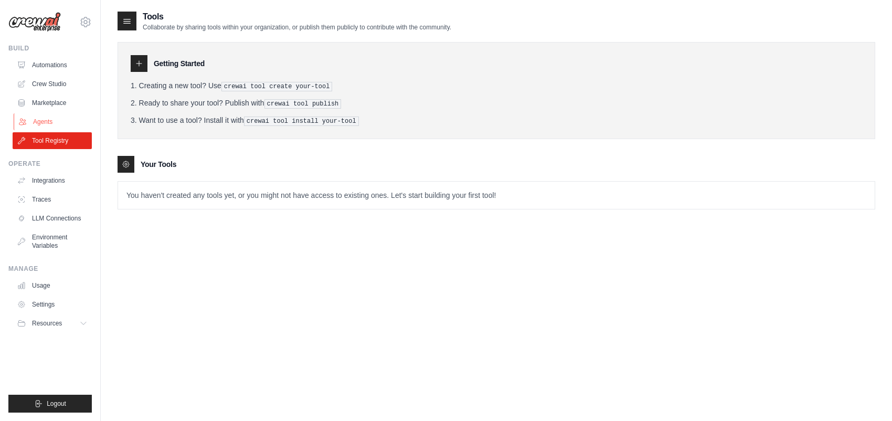
click at [48, 123] on link "Agents" at bounding box center [53, 121] width 79 height 17
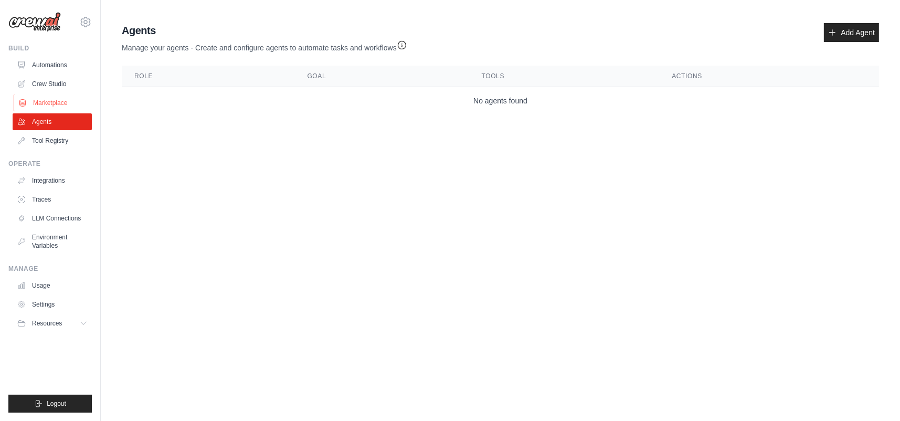
click at [54, 98] on link "Marketplace" at bounding box center [53, 102] width 79 height 17
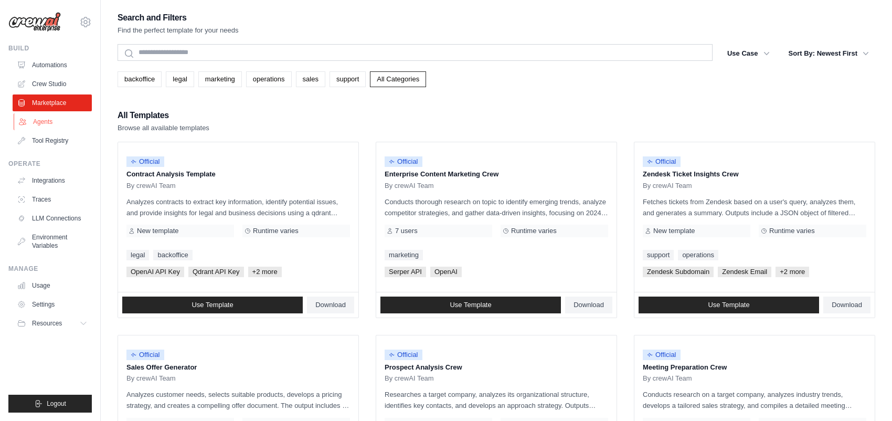
click at [51, 119] on link "Agents" at bounding box center [53, 121] width 79 height 17
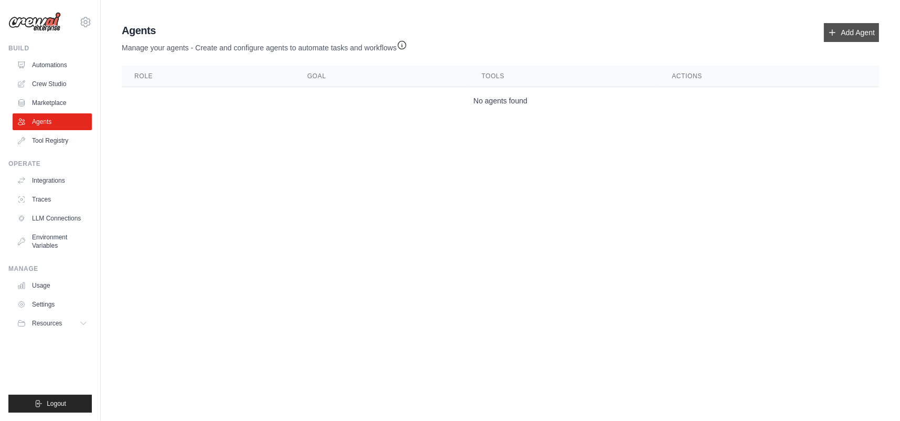
click at [857, 28] on link "Add Agent" at bounding box center [851, 32] width 55 height 19
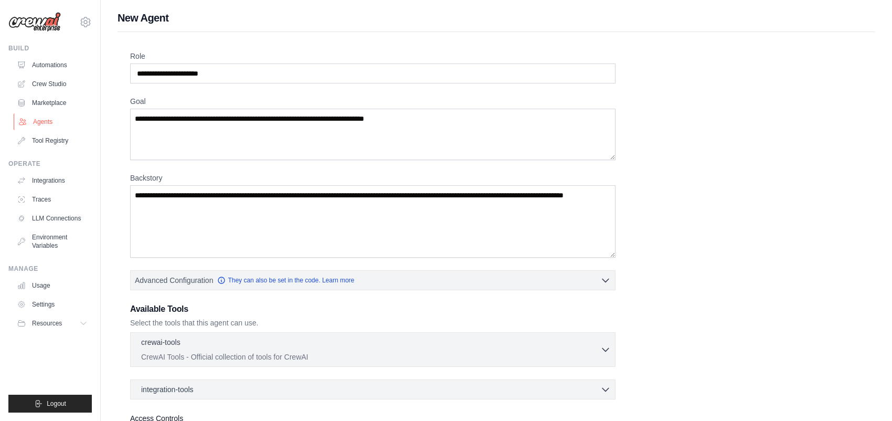
click at [44, 119] on link "Agents" at bounding box center [53, 121] width 79 height 17
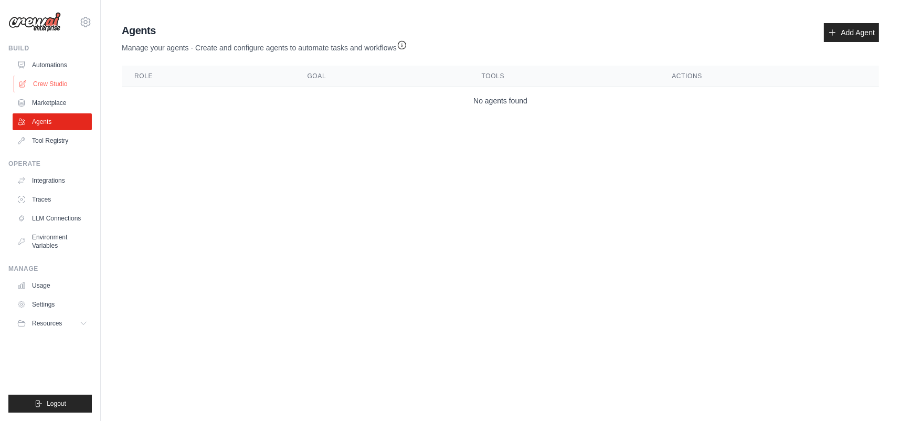
click at [51, 86] on link "Crew Studio" at bounding box center [53, 84] width 79 height 17
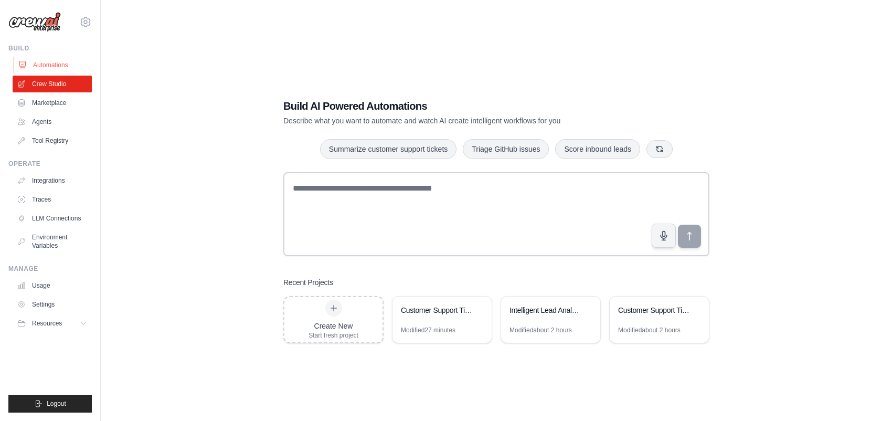
click at [54, 62] on link "Automations" at bounding box center [53, 65] width 79 height 17
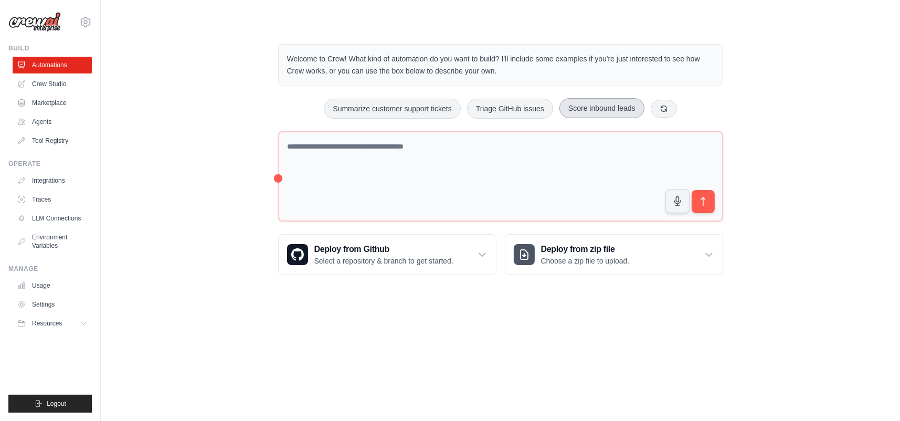
click at [617, 107] on button "Score inbound leads" at bounding box center [602, 108] width 85 height 20
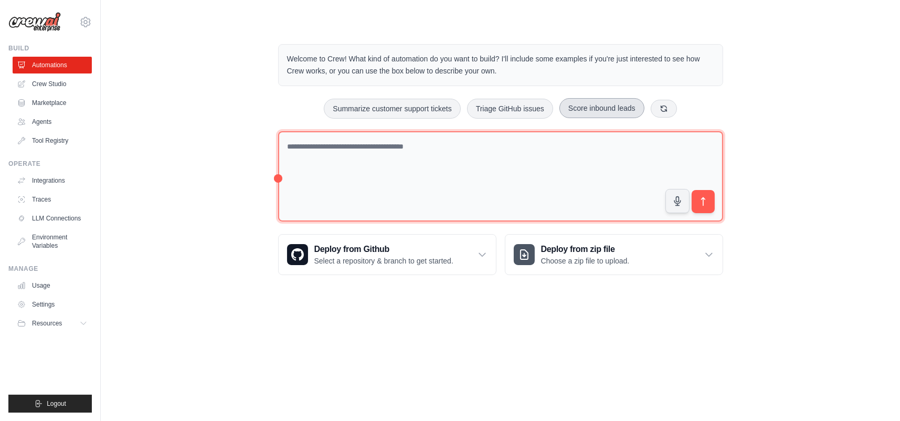
type textarea "**********"
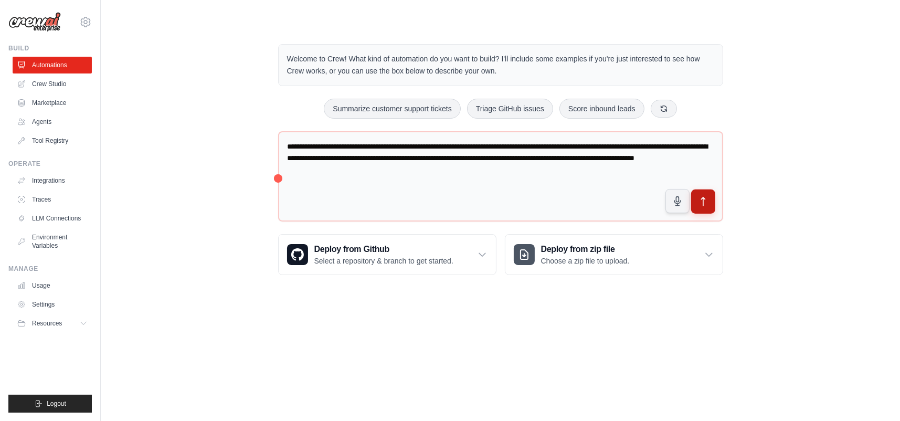
click at [702, 201] on icon "submit" at bounding box center [703, 201] width 11 height 11
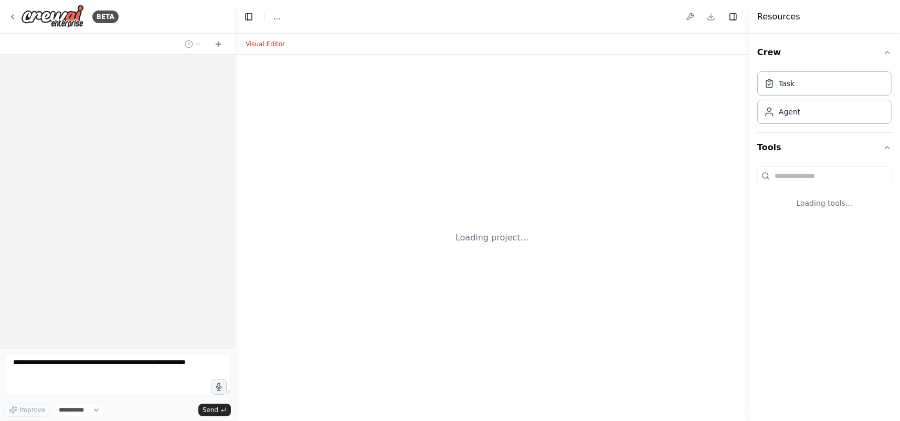
select select "****"
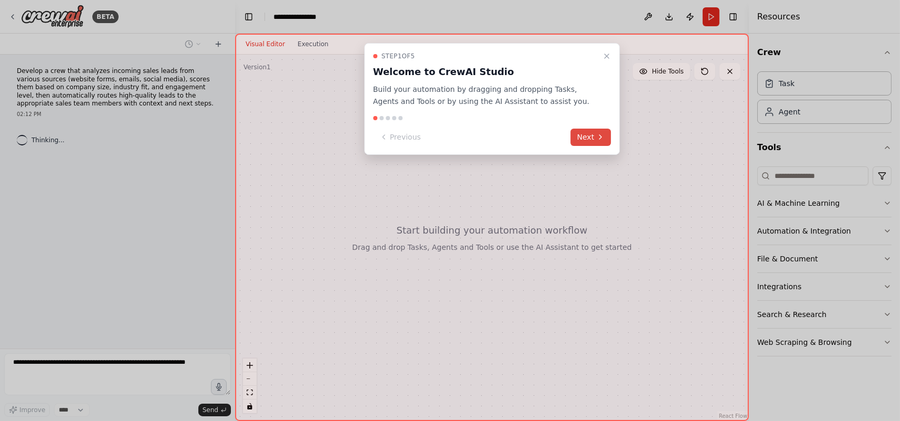
click at [586, 133] on button "Next" at bounding box center [591, 137] width 40 height 17
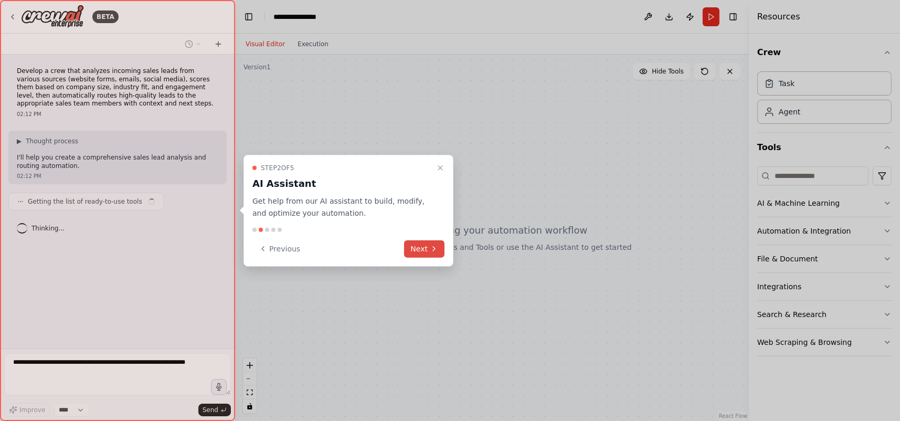
click at [424, 247] on button "Next" at bounding box center [424, 248] width 40 height 17
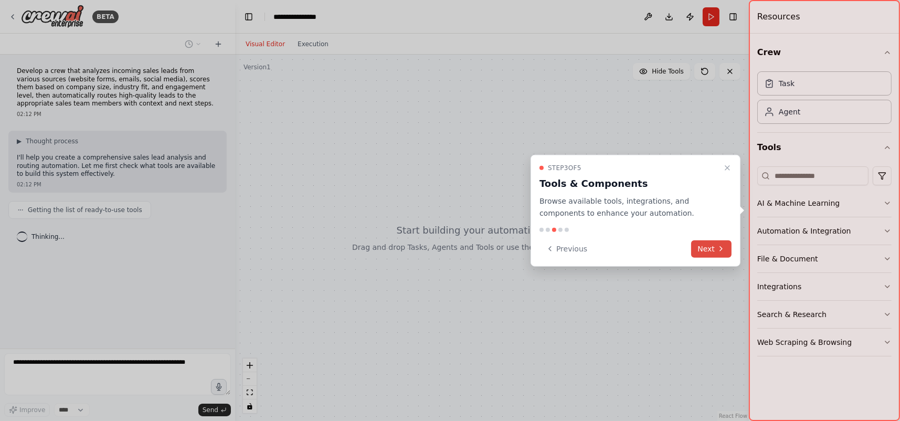
click at [708, 251] on button "Next" at bounding box center [711, 248] width 40 height 17
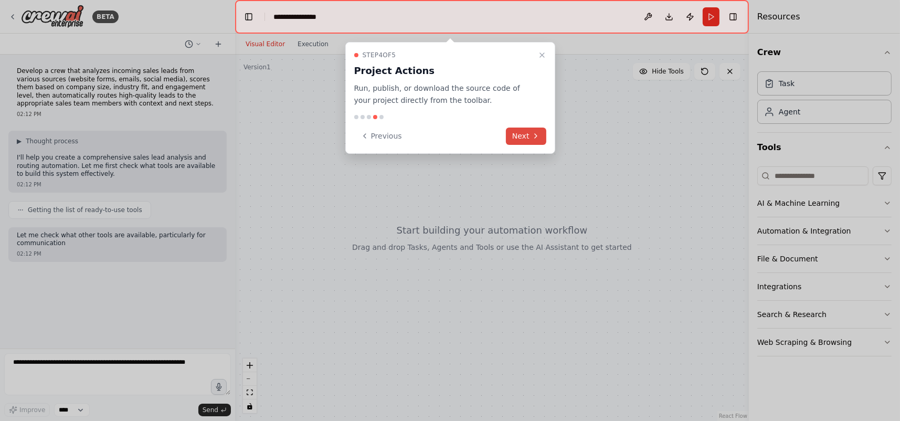
click at [518, 135] on button "Next" at bounding box center [526, 136] width 40 height 17
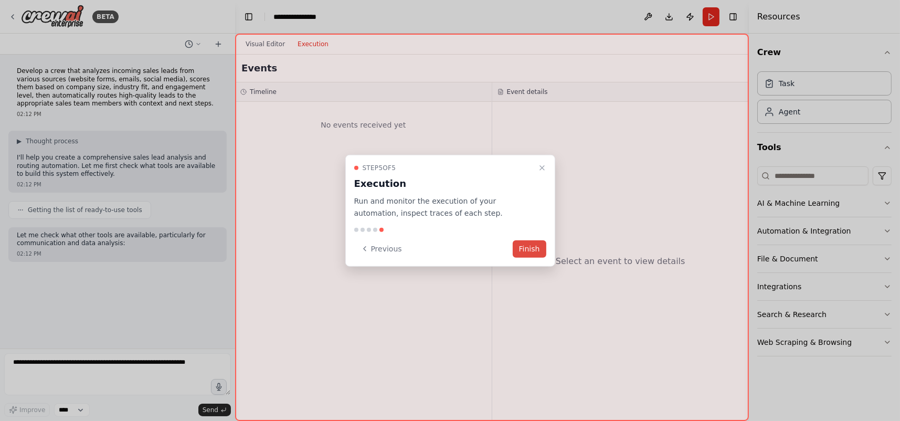
click at [526, 245] on button "Finish" at bounding box center [530, 248] width 34 height 17
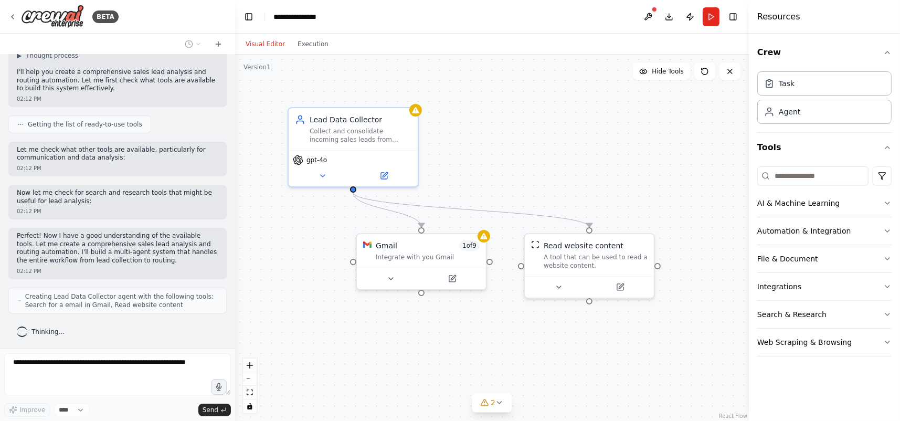
scroll to position [120, 0]
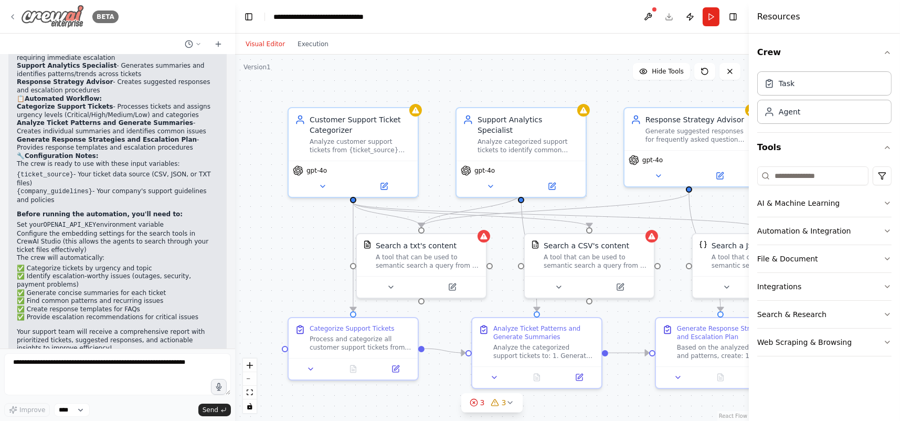
scroll to position [774, 0]
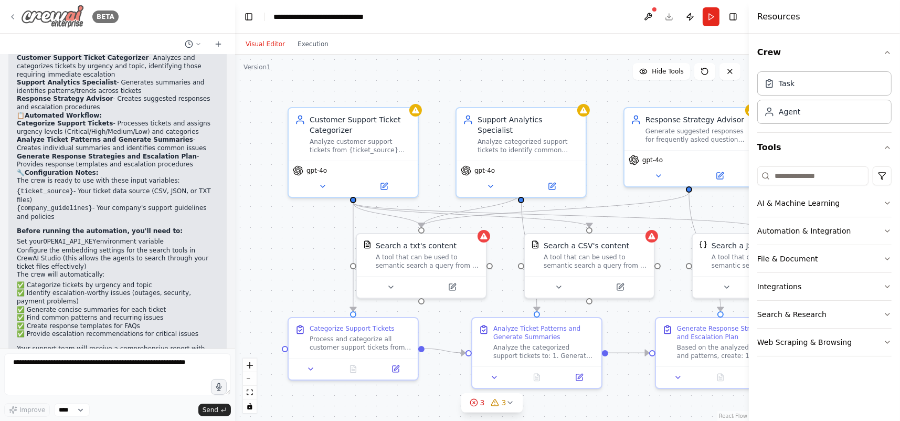
click at [10, 10] on div "BETA" at bounding box center [63, 17] width 110 height 24
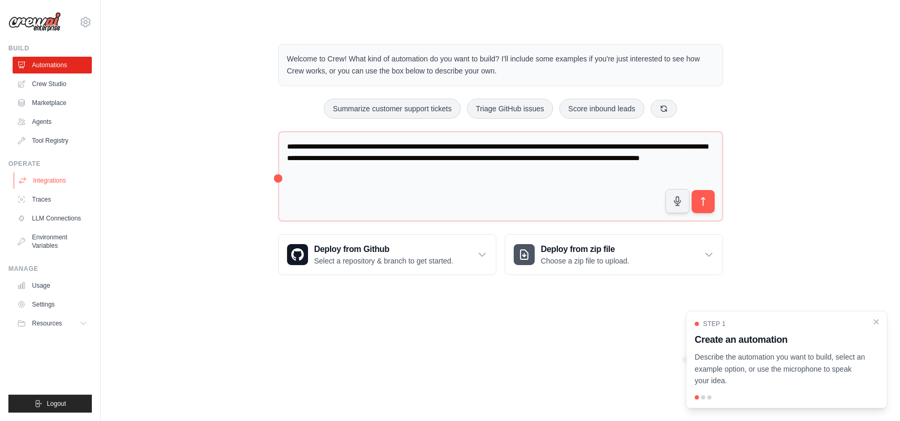
click at [51, 184] on link "Integrations" at bounding box center [53, 180] width 79 height 17
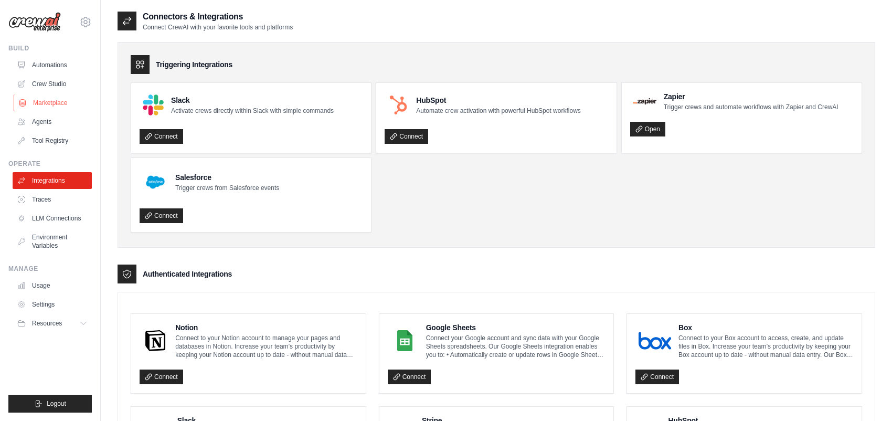
click at [51, 99] on link "Marketplace" at bounding box center [53, 102] width 79 height 17
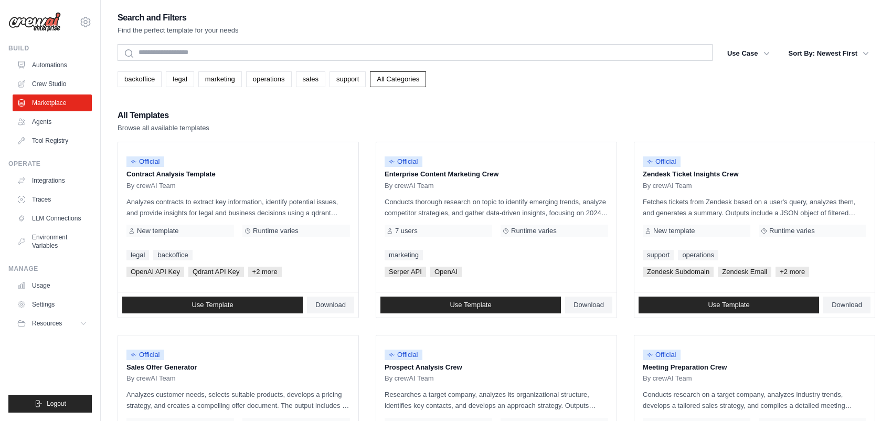
click at [42, 116] on link "Agents" at bounding box center [53, 121] width 79 height 17
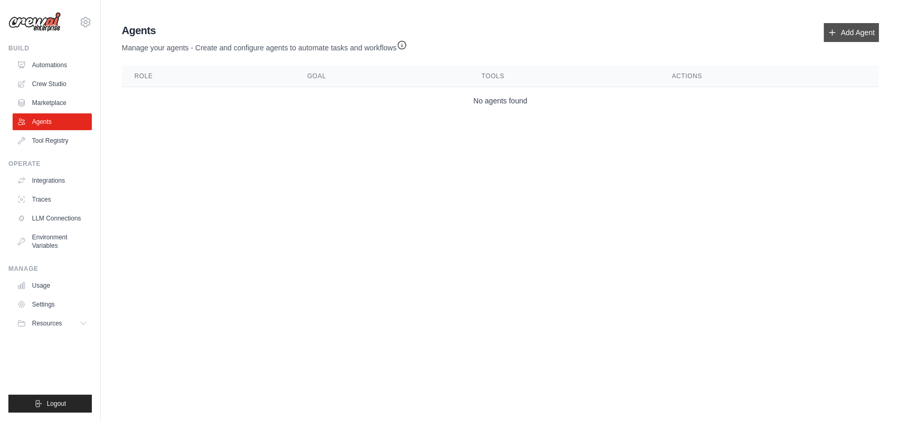
click at [849, 33] on link "Add Agent" at bounding box center [851, 32] width 55 height 19
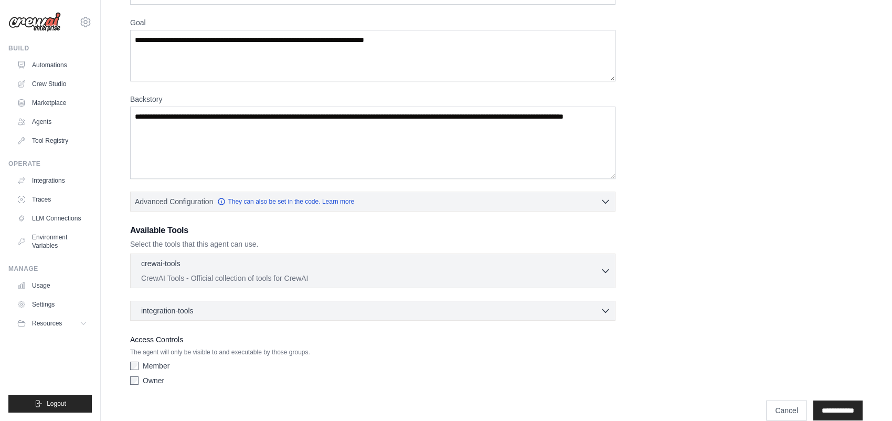
scroll to position [94, 0]
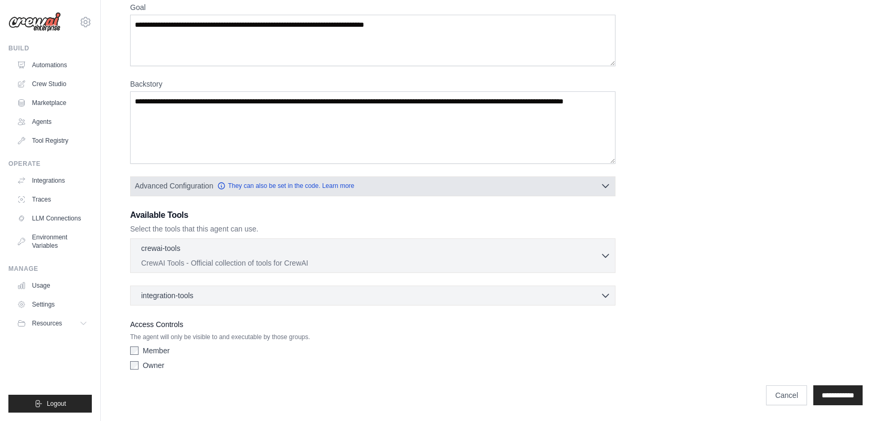
click at [504, 186] on button "Advanced Configuration They can also be set in the code. Learn more" at bounding box center [373, 185] width 485 height 19
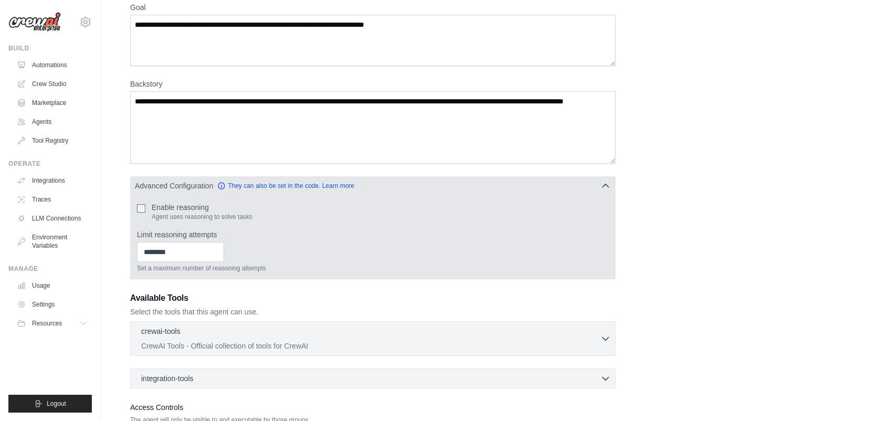
click at [504, 186] on button "Advanced Configuration They can also be set in the code. Learn more" at bounding box center [373, 185] width 485 height 19
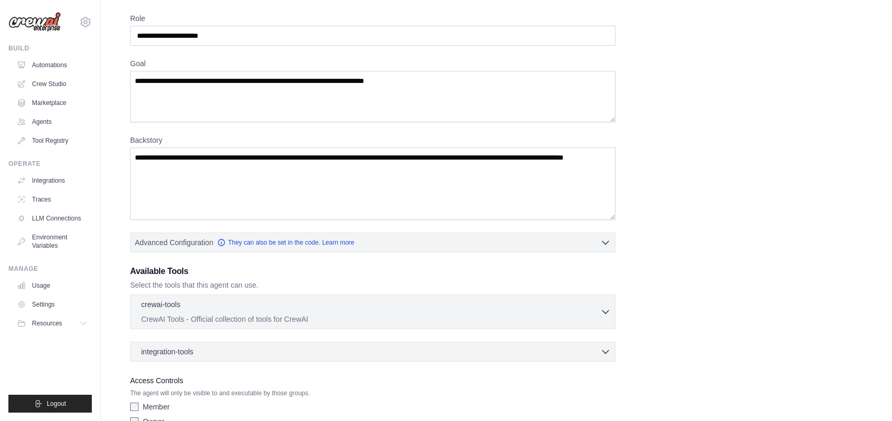
scroll to position [0, 0]
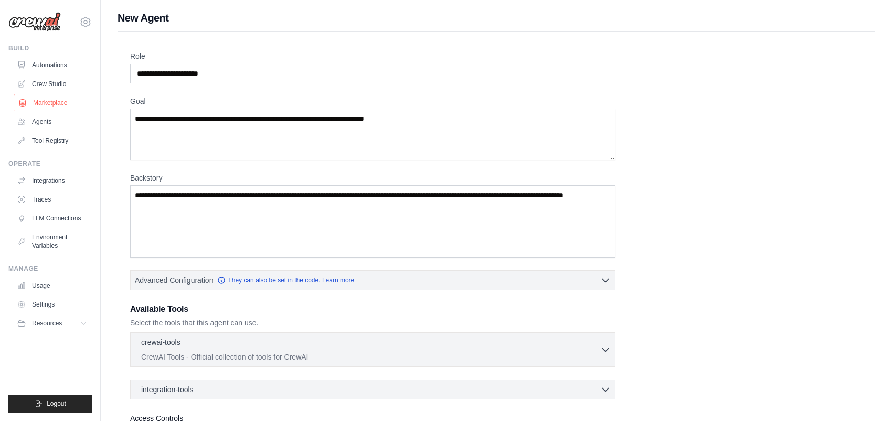
click at [52, 103] on link "Marketplace" at bounding box center [53, 102] width 79 height 17
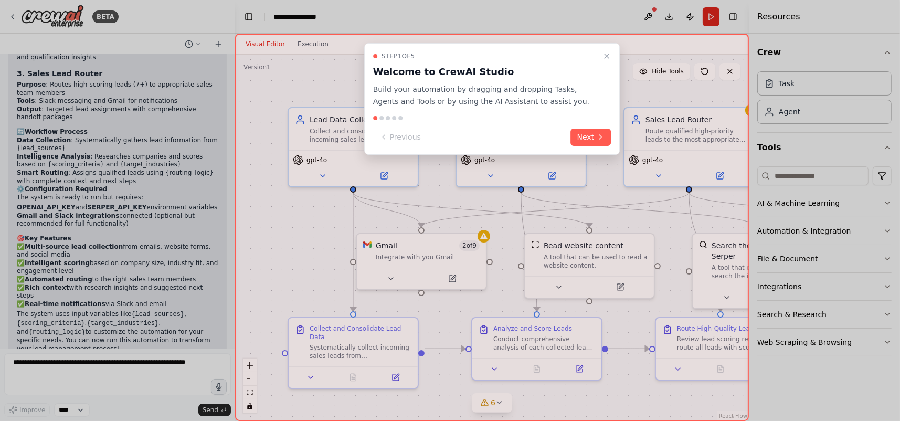
scroll to position [851, 0]
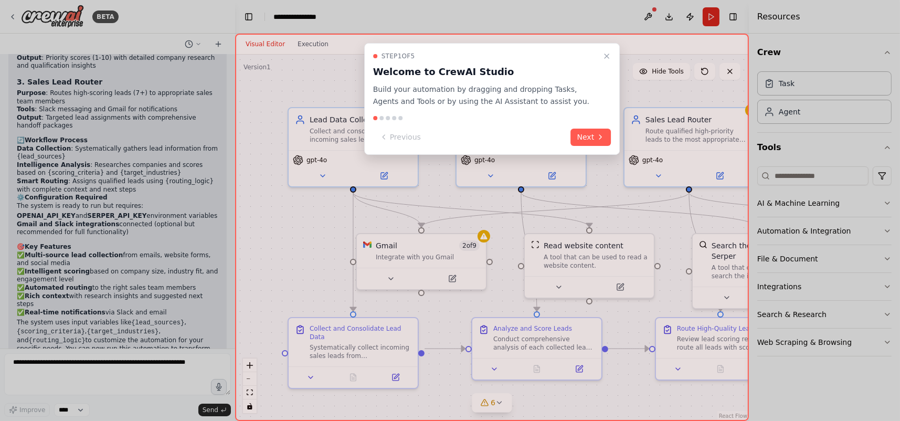
drag, startPoint x: 791, startPoint y: 77, endPoint x: 797, endPoint y: 88, distance: 12.7
click at [713, 88] on div "BETA Develop a crew that analyzes incoming sales leads from various sources (we…" at bounding box center [450, 210] width 900 height 421
click at [791, 112] on div at bounding box center [450, 210] width 900 height 421
click at [816, 78] on div at bounding box center [450, 210] width 900 height 421
click at [892, 138] on div at bounding box center [450, 210] width 900 height 421
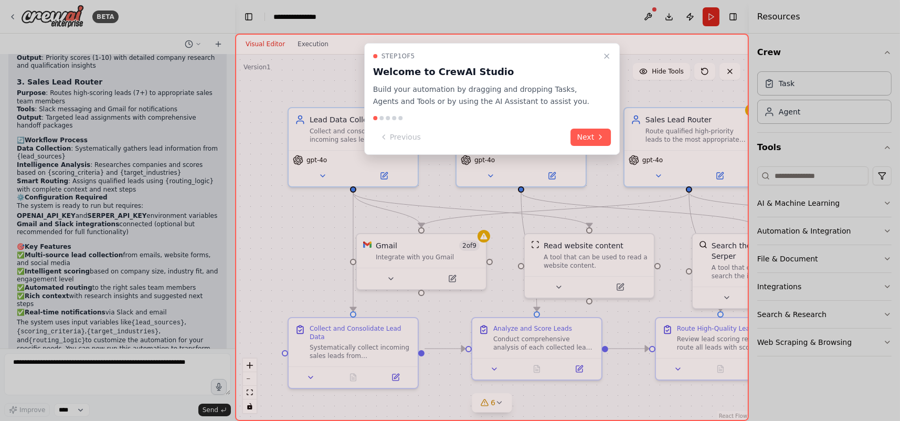
click at [885, 142] on div at bounding box center [450, 210] width 900 height 421
